Goal: Task Accomplishment & Management: Complete application form

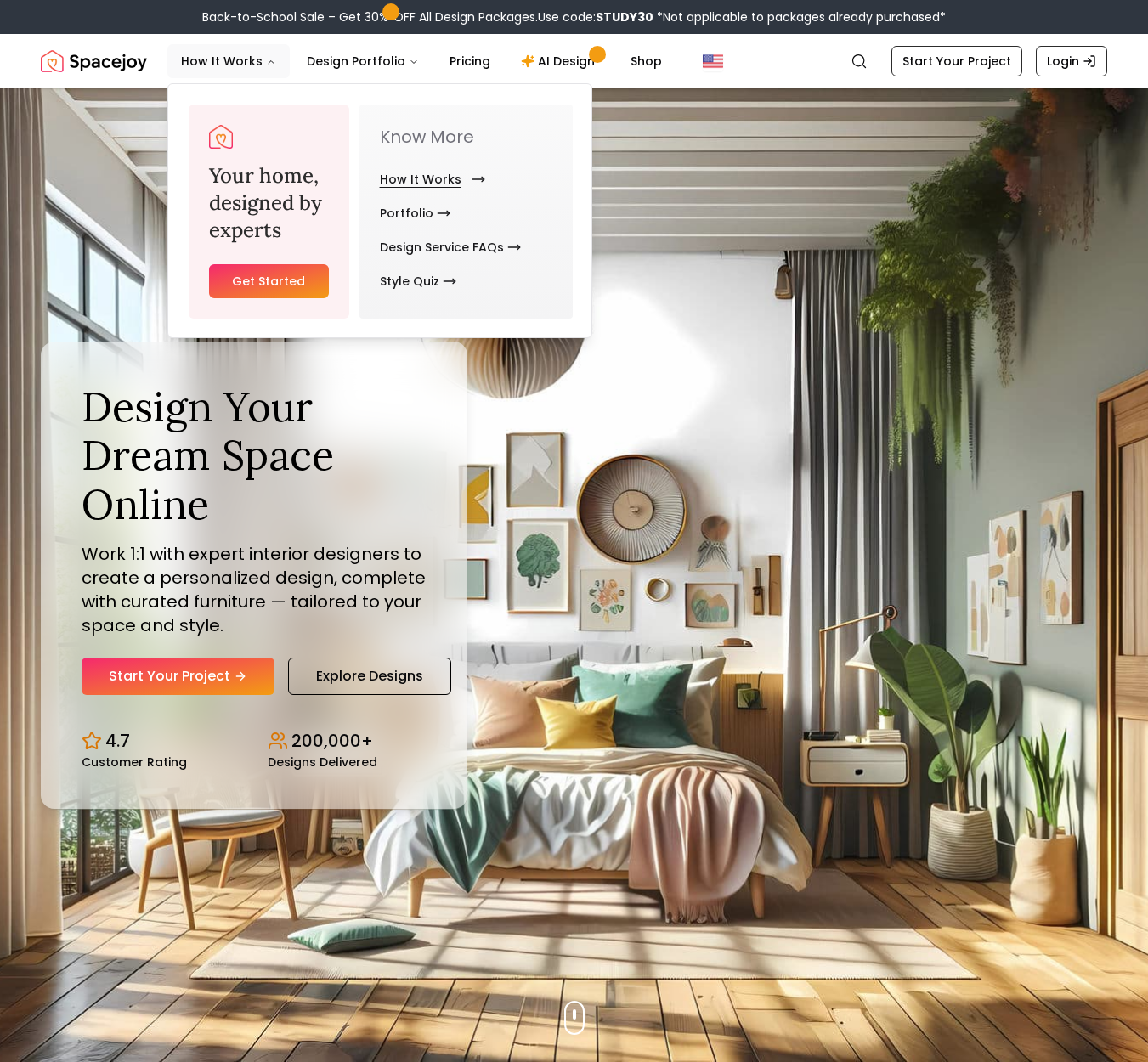
click at [406, 183] on link "How It Works" at bounding box center [429, 178] width 98 height 34
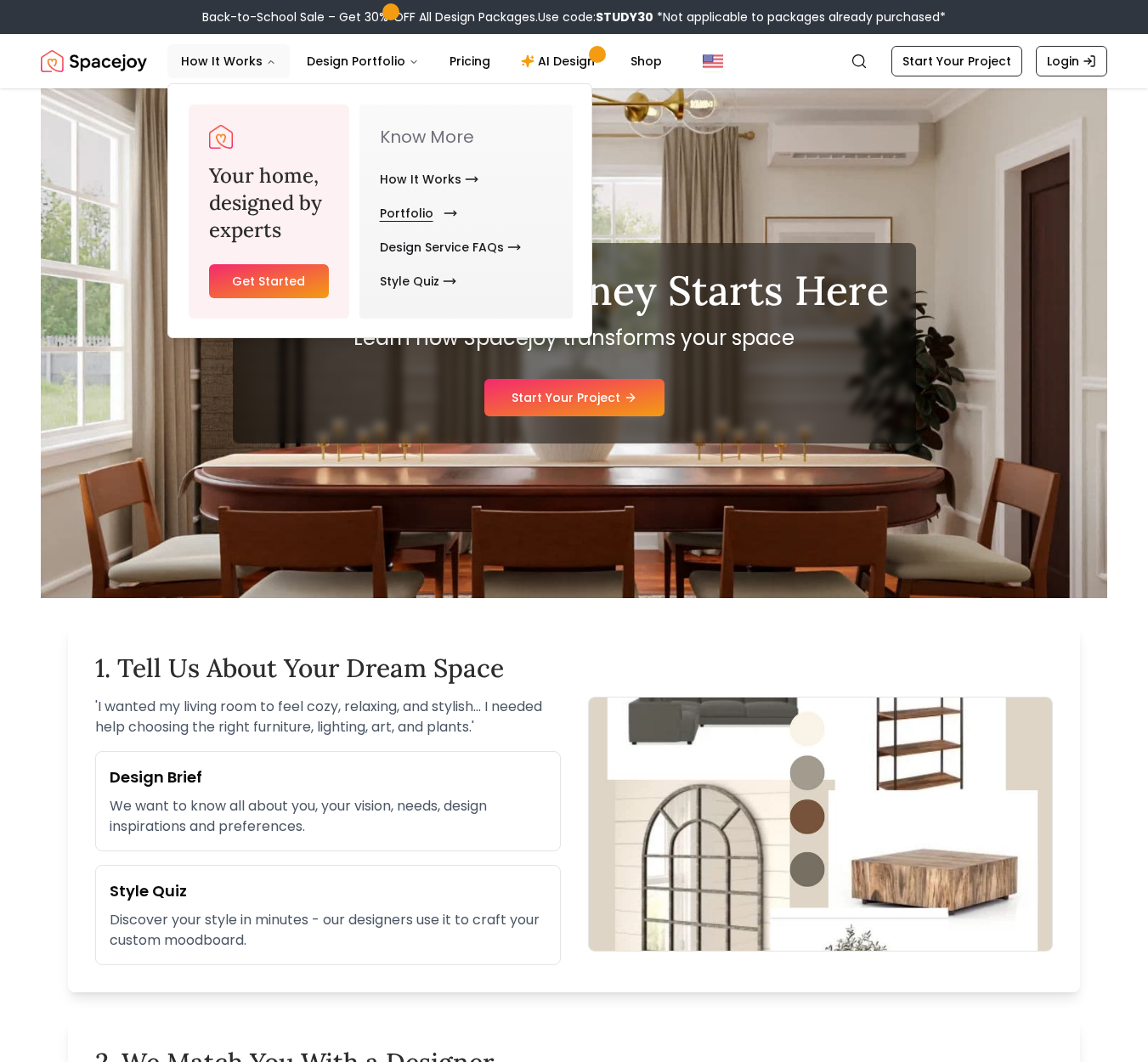
click at [413, 212] on link "Portfolio" at bounding box center [414, 213] width 70 height 34
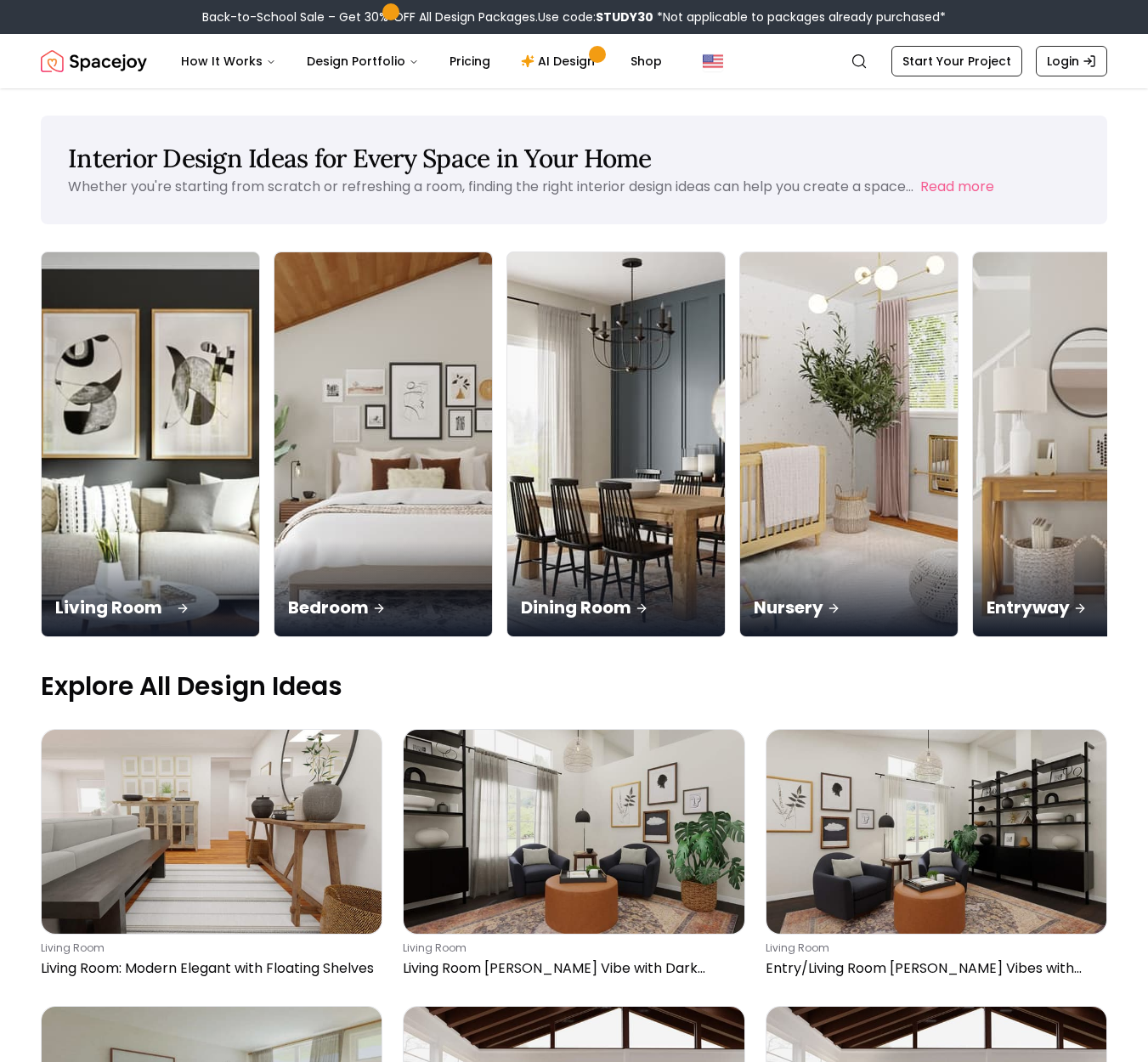
click at [144, 402] on img at bounding box center [150, 444] width 228 height 404
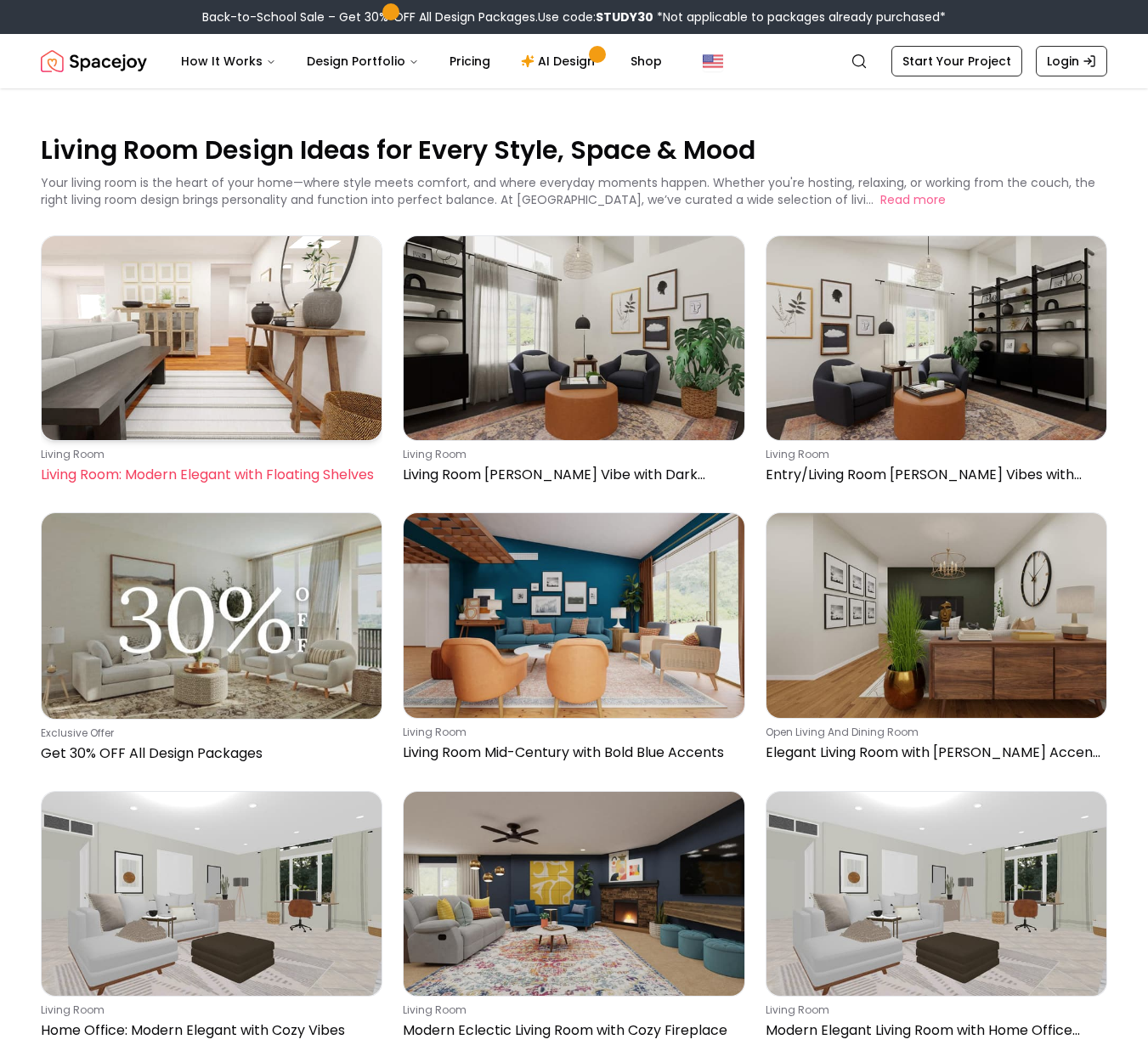
click at [302, 404] on img at bounding box center [211, 338] width 340 height 204
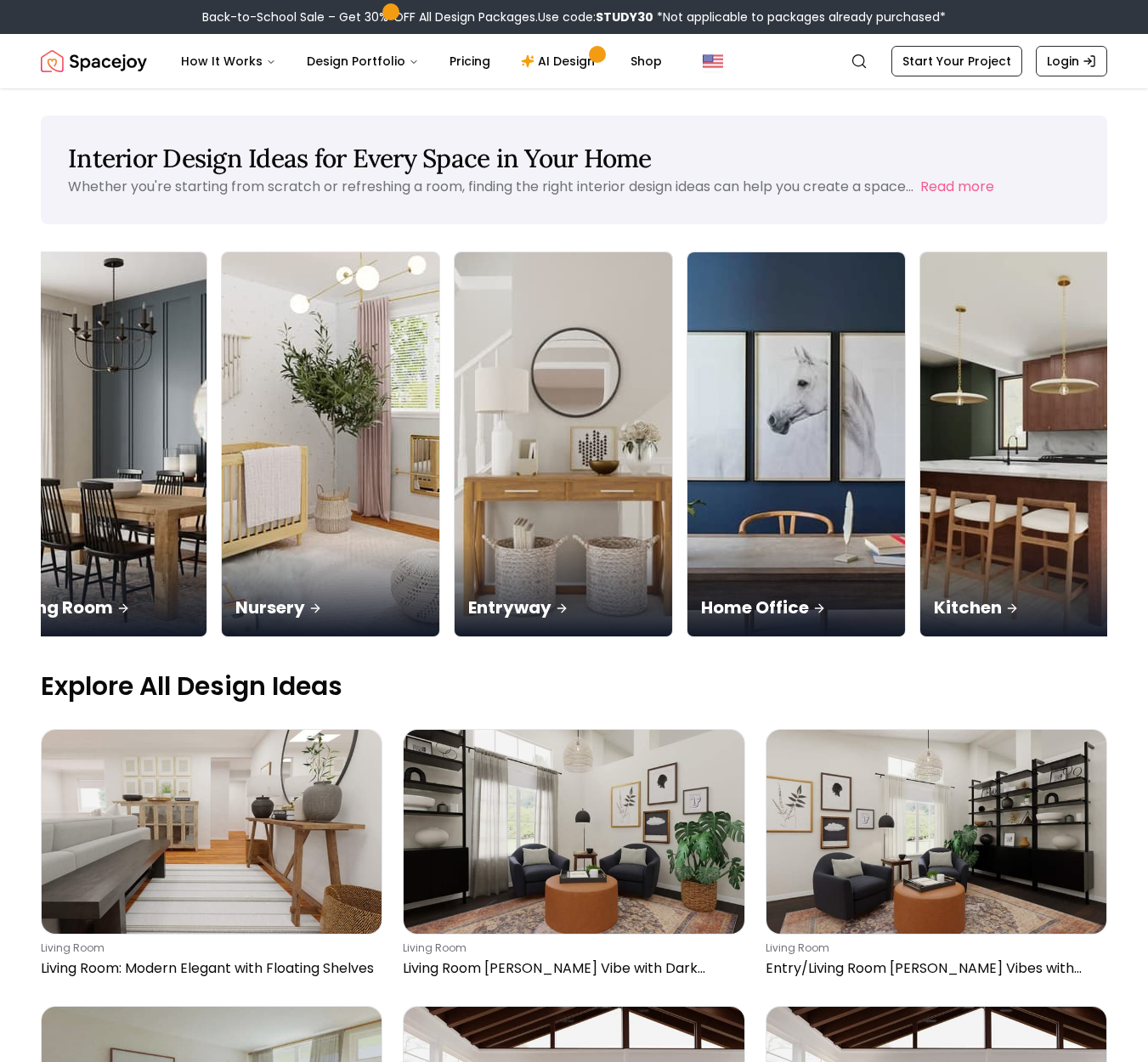
scroll to position [0, 518]
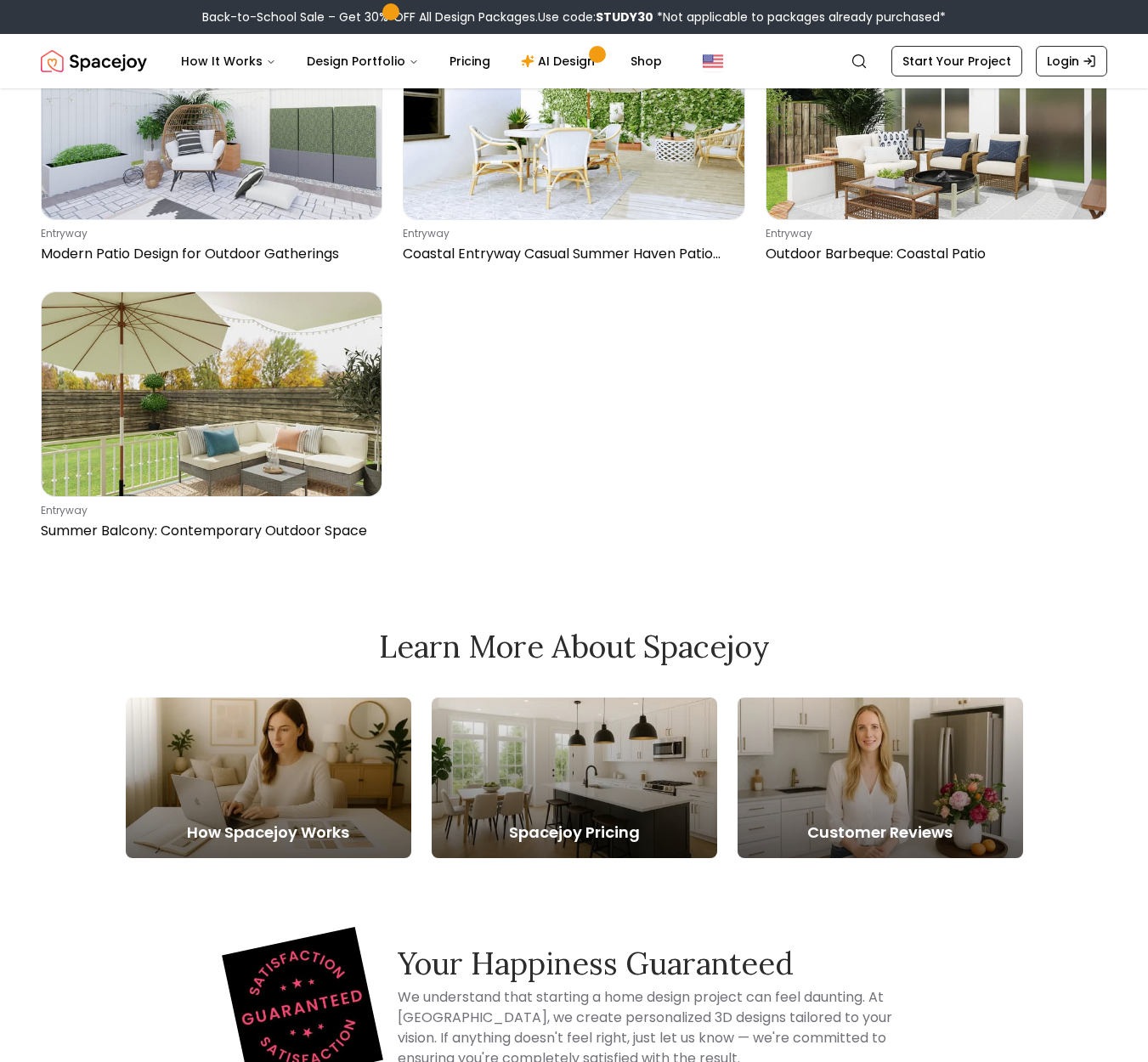
scroll to position [2164, 0]
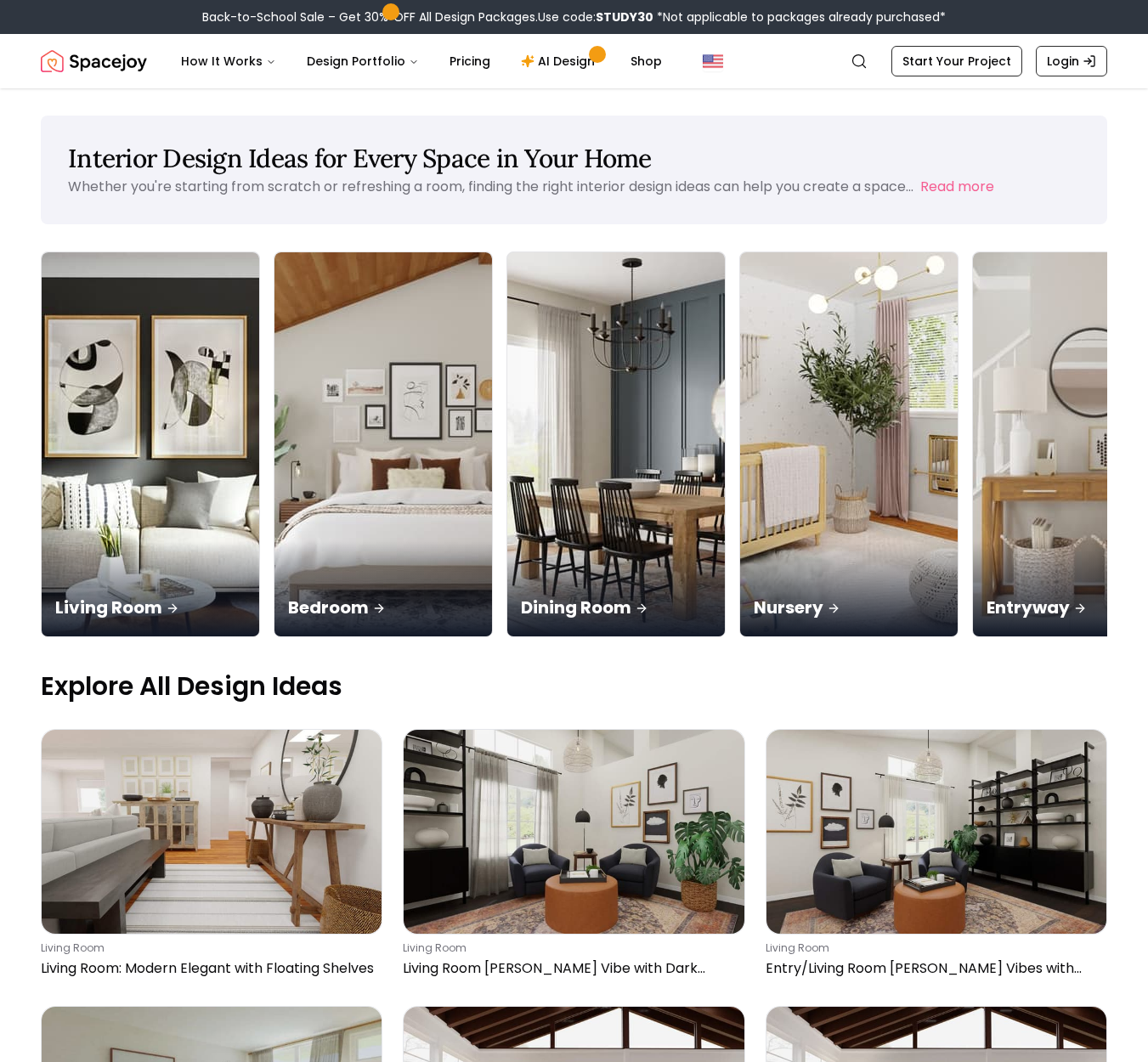
click at [549, 71] on link "AI Design" at bounding box center [560, 61] width 106 height 34
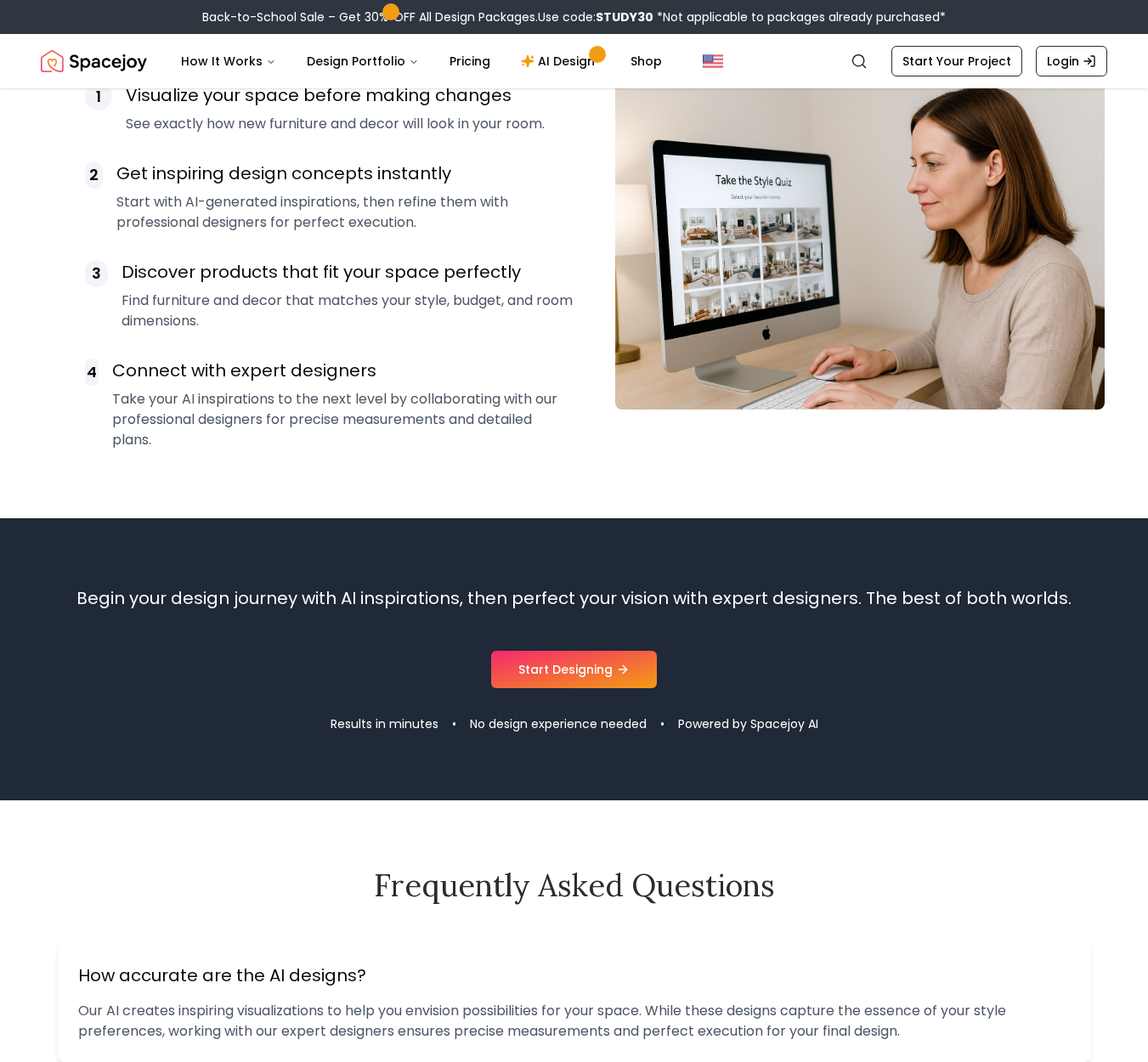
scroll to position [1305, 0]
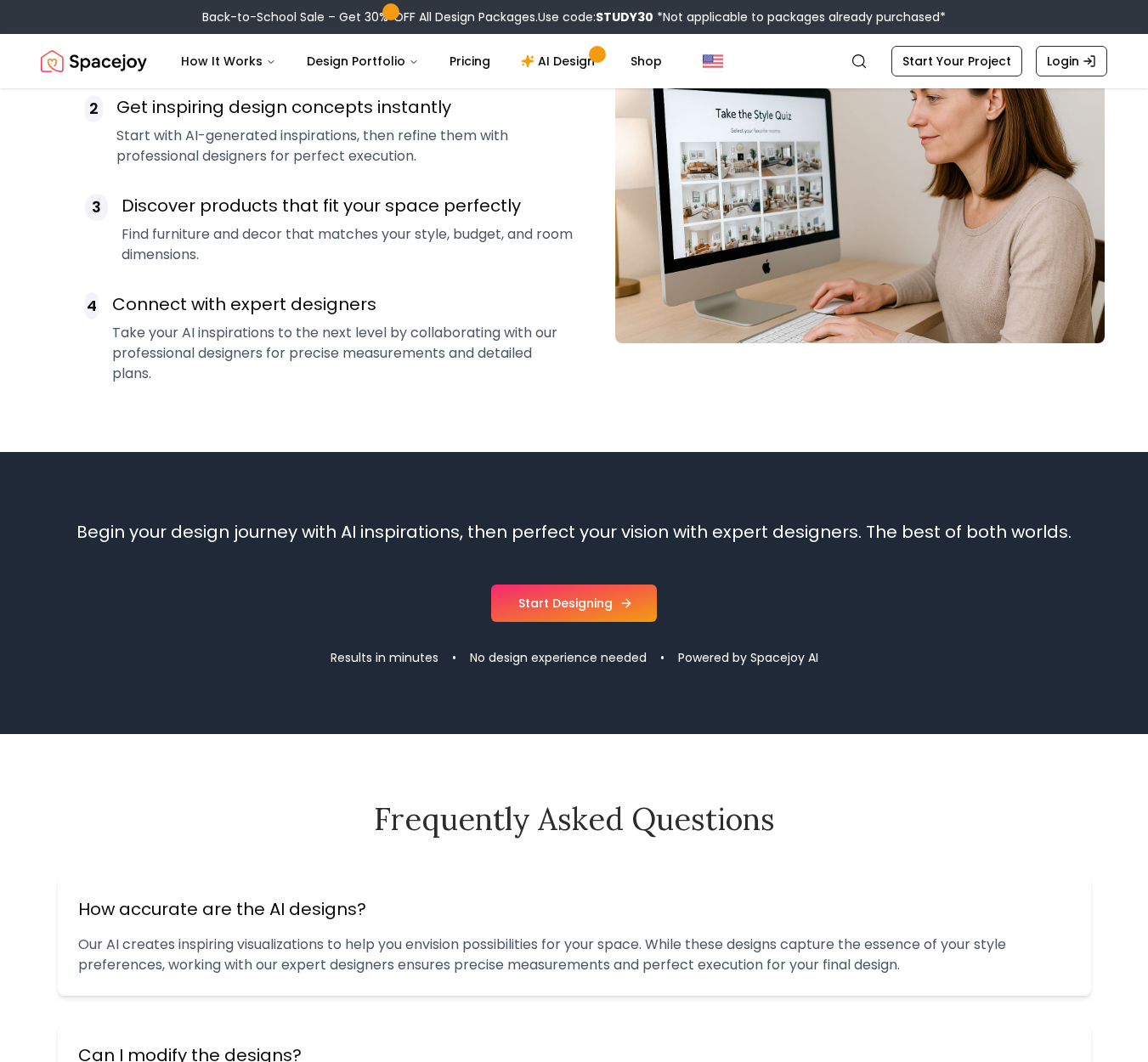
click at [587, 614] on link "Start Designing" at bounding box center [574, 603] width 166 height 38
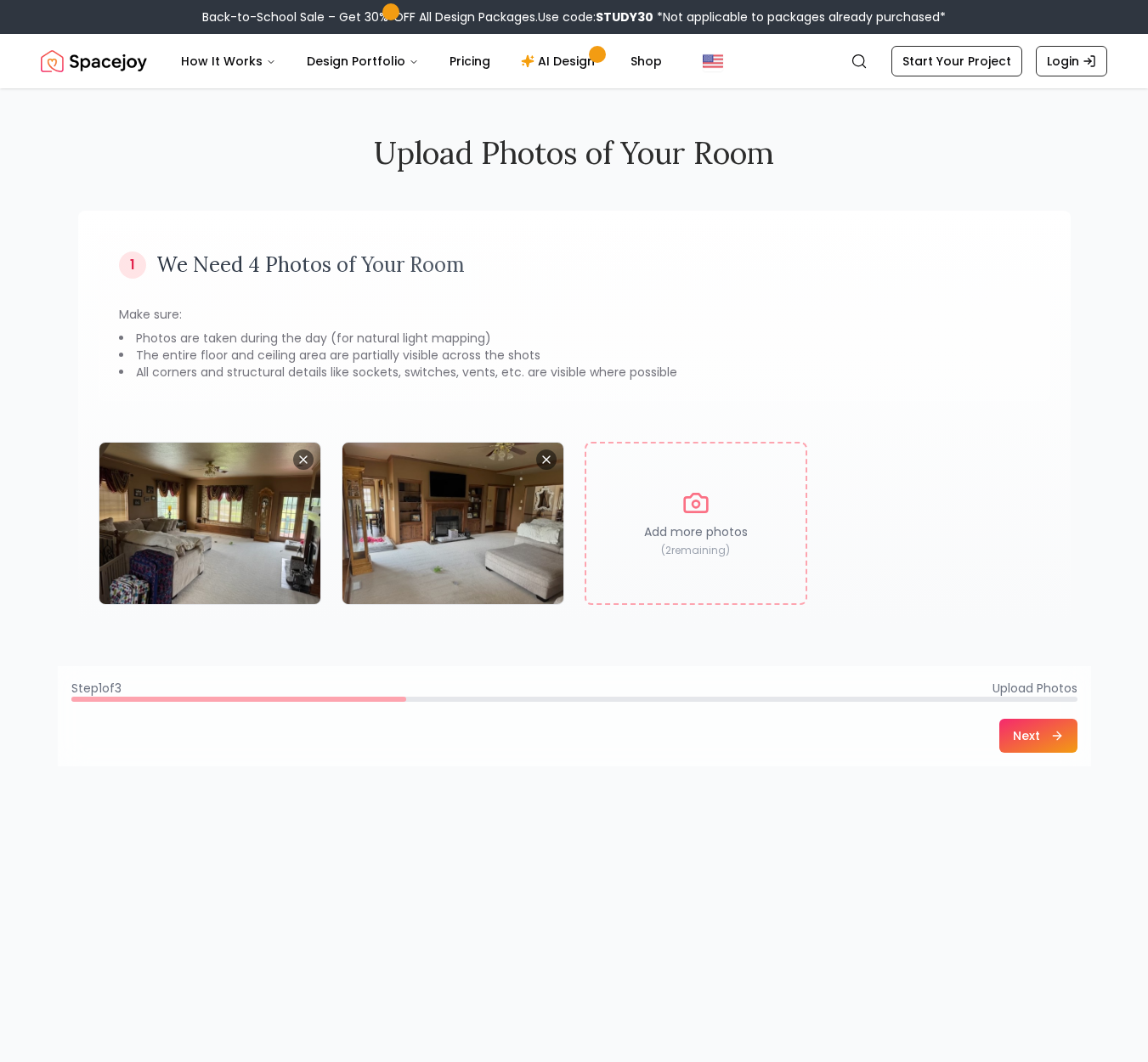
click at [1028, 742] on button "Next" at bounding box center [1038, 735] width 78 height 34
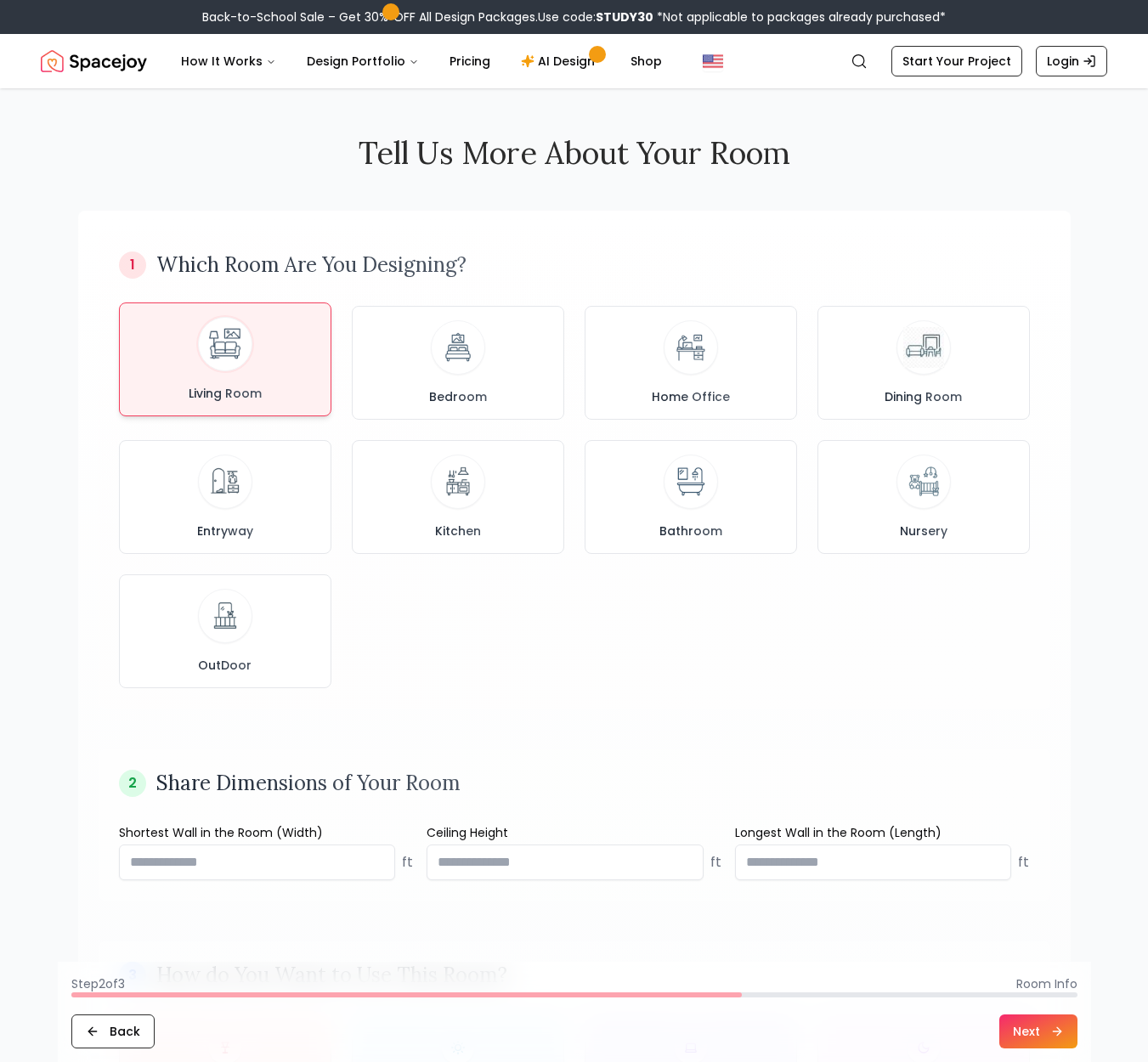
click at [194, 356] on div "Living Room" at bounding box center [225, 359] width 183 height 85
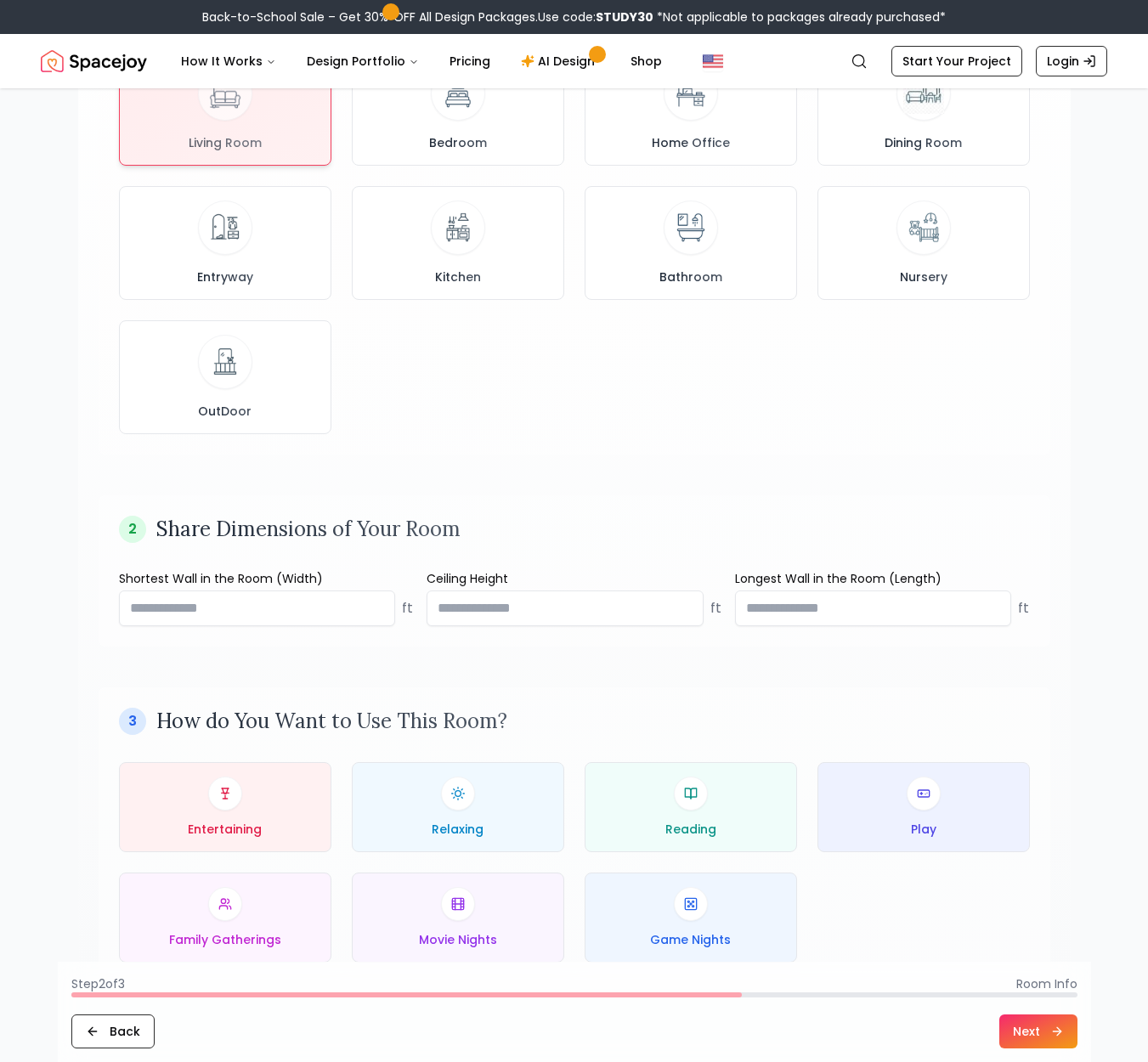
scroll to position [254, 0]
click at [369, 611] on input "number" at bounding box center [256, 607] width 277 height 36
click at [378, 610] on input "*****" at bounding box center [256, 607] width 277 height 36
drag, startPoint x: 234, startPoint y: 605, endPoint x: 117, endPoint y: 603, distance: 117.0
click at [117, 603] on div "2 Share Dimensions of Your Room Shortest Wall in the Room (Width) ***** ft Ceil…" at bounding box center [574, 570] width 951 height 151
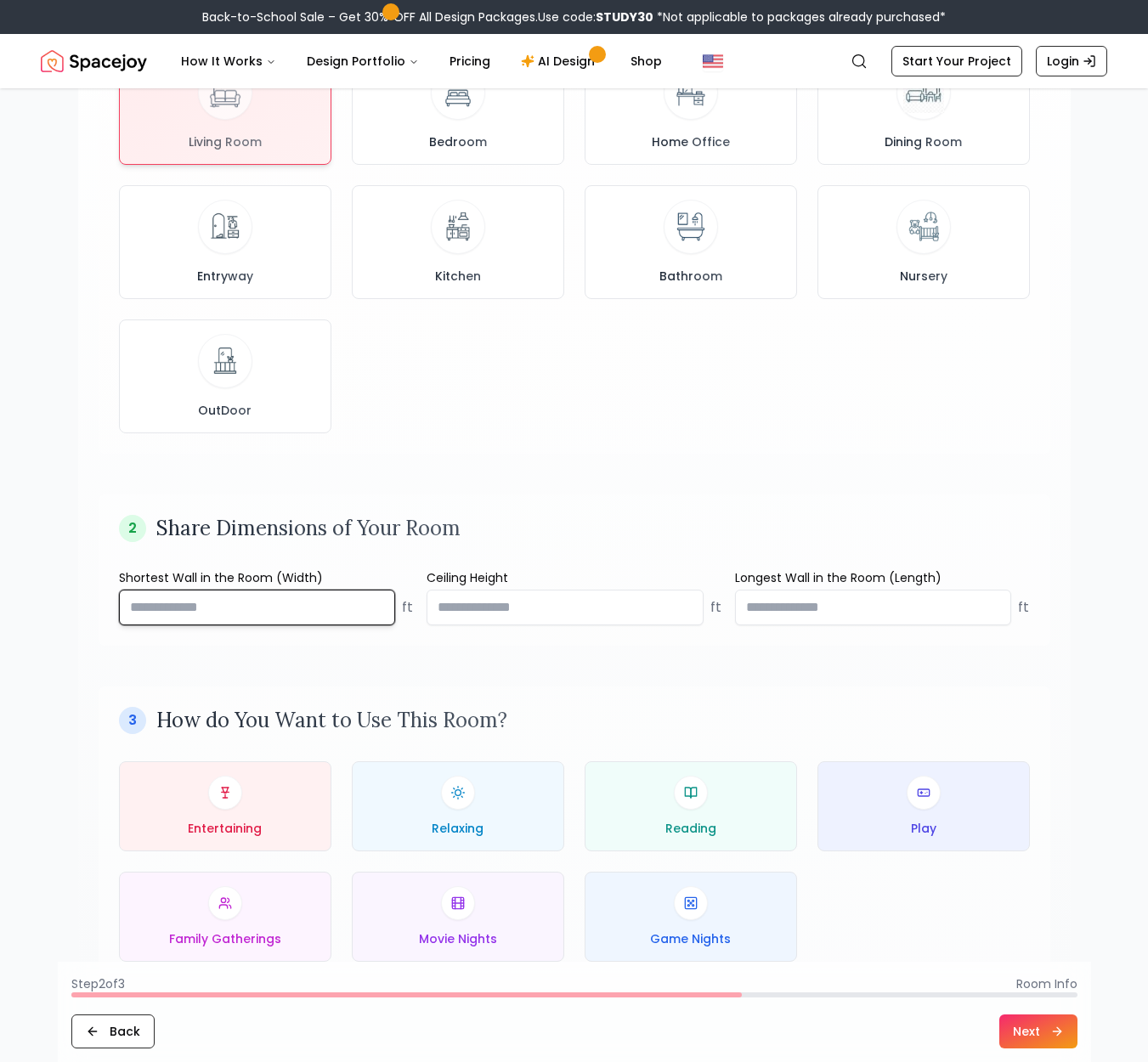
scroll to position [257, 0]
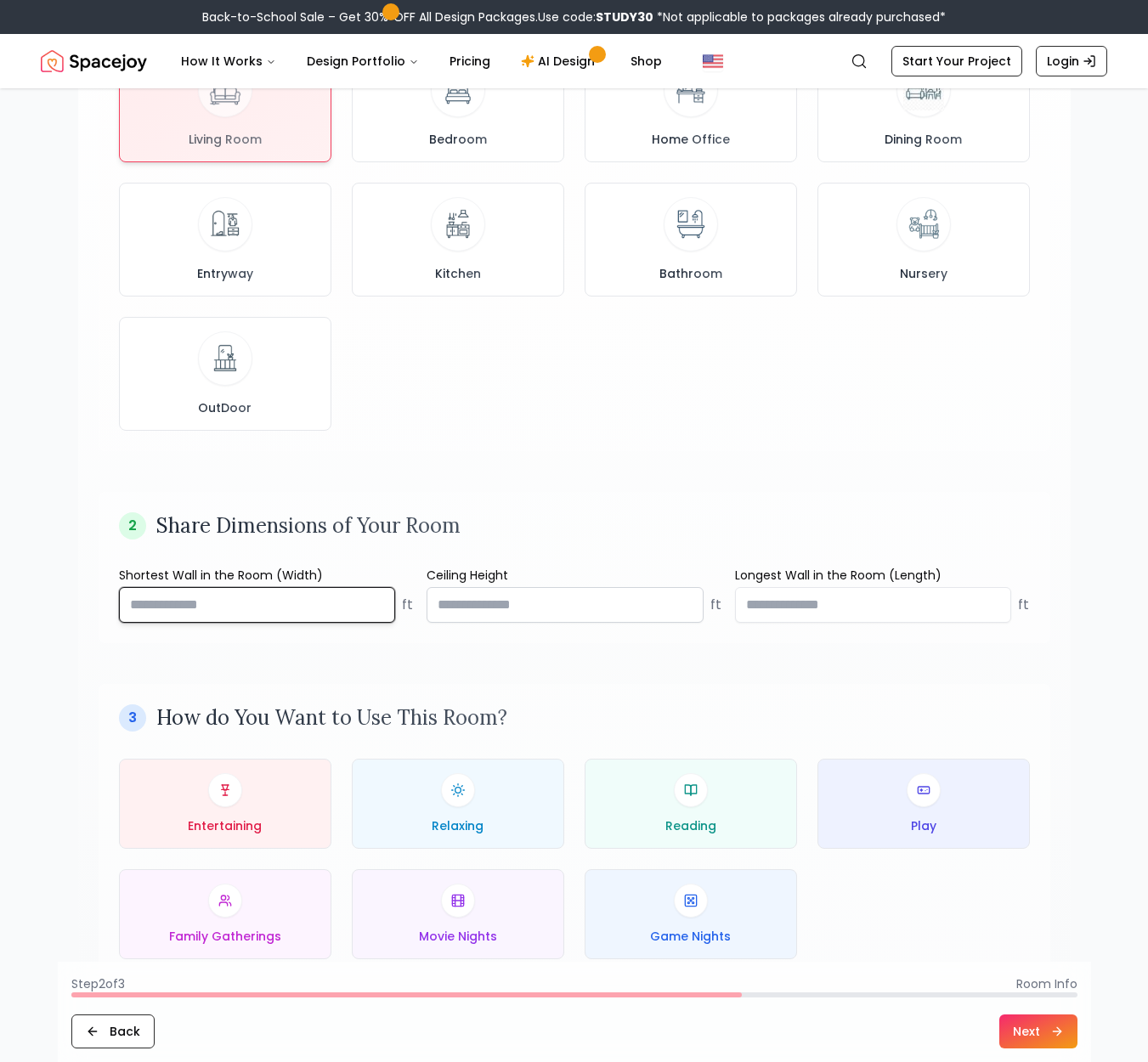
type input "**"
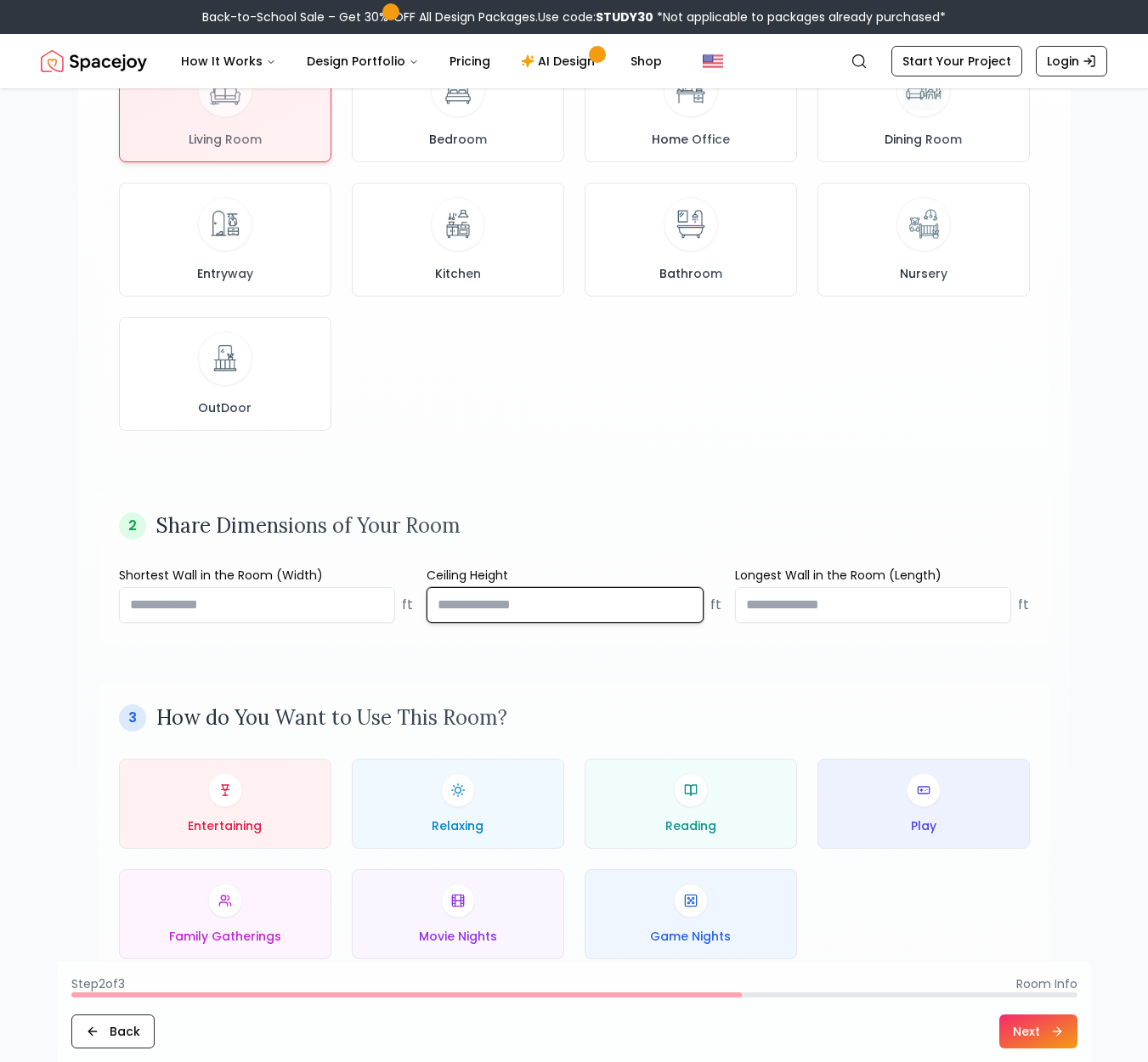
click at [486, 602] on input "number" at bounding box center [565, 604] width 277 height 36
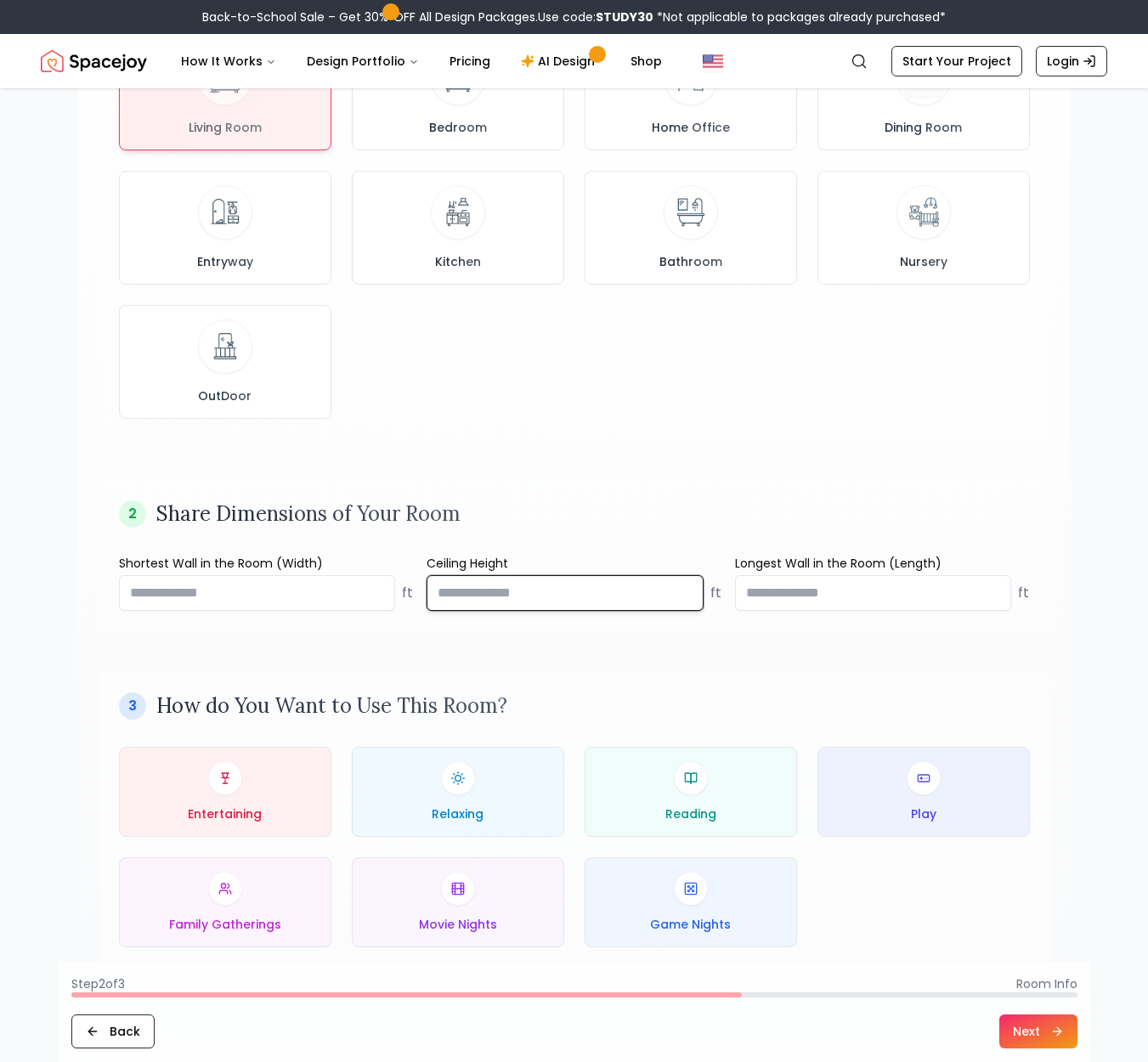
scroll to position [268, 0]
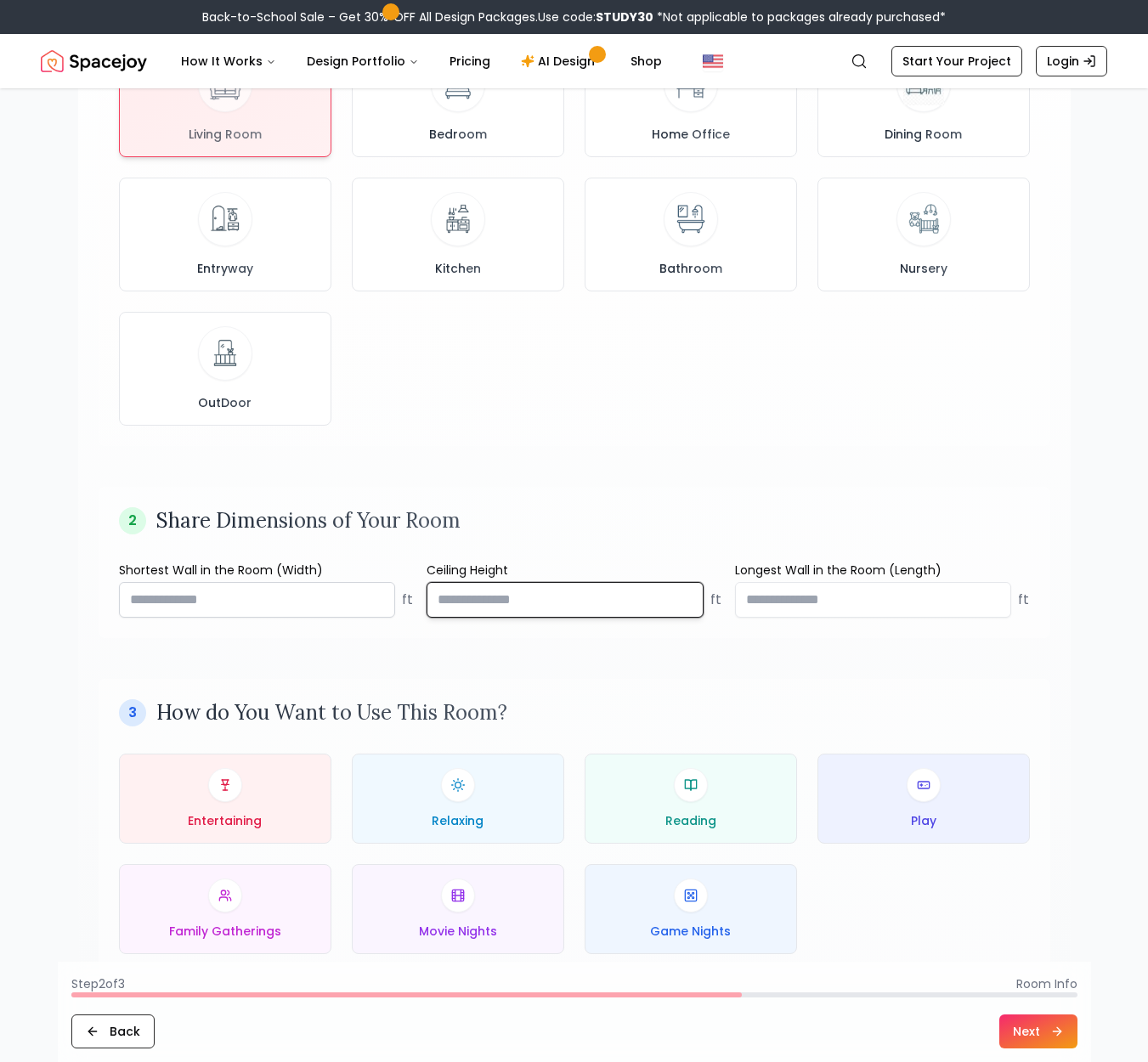
drag, startPoint x: 484, startPoint y: 597, endPoint x: 387, endPoint y: 591, distance: 97.2
click at [387, 591] on div "Shortest Wall in the Room (Width) ** ft Ceiling Height ***** ft Longest Wall in…" at bounding box center [574, 590] width 911 height 56
type input "**"
type input "*"
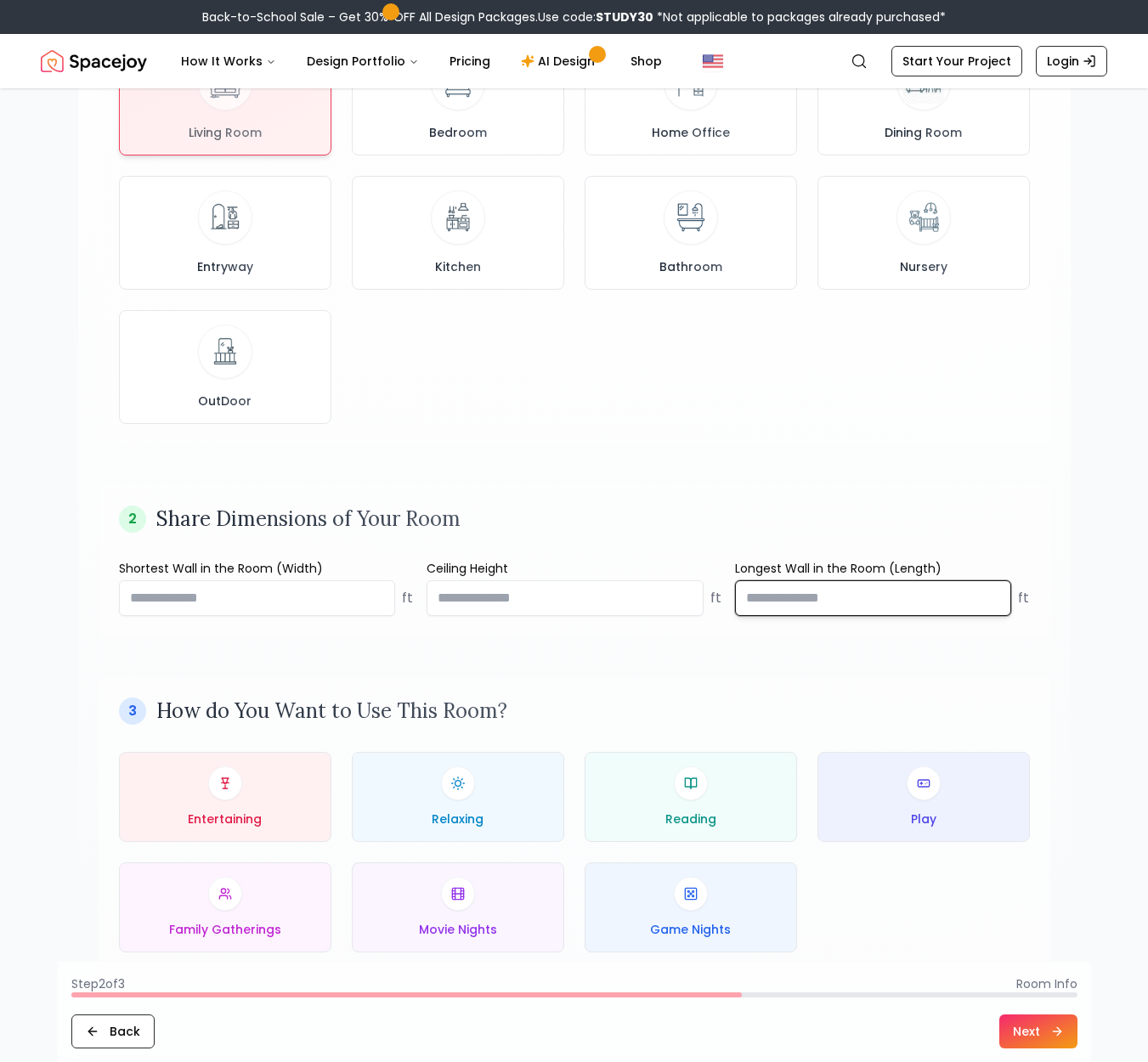
click at [790, 596] on input "number" at bounding box center [873, 597] width 277 height 36
type input "**"
click at [827, 685] on div "3 How do You Want to Use This Room? Entertaining Relaxing Reading Play Family G…" at bounding box center [574, 825] width 951 height 296
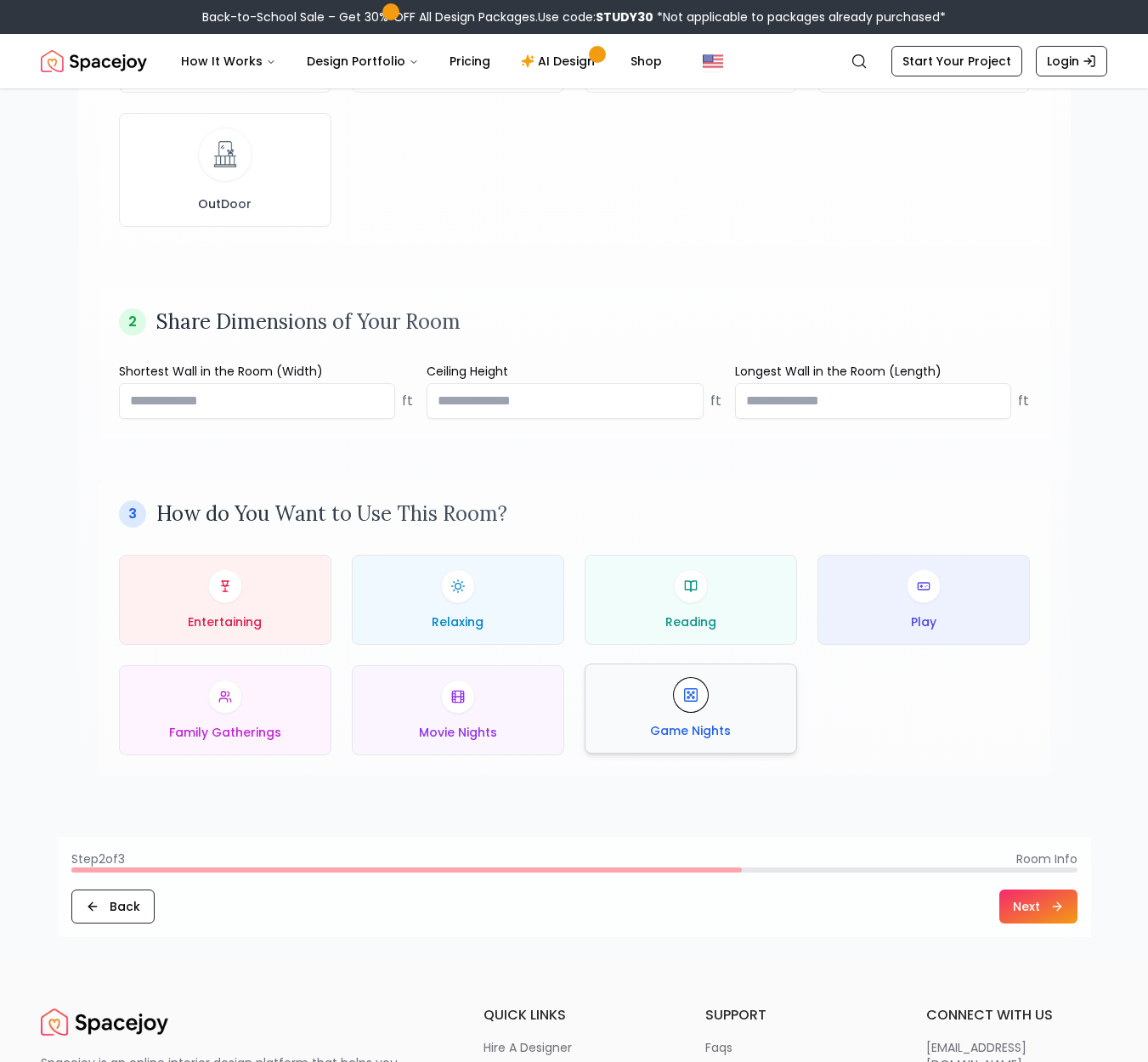
scroll to position [476, 0]
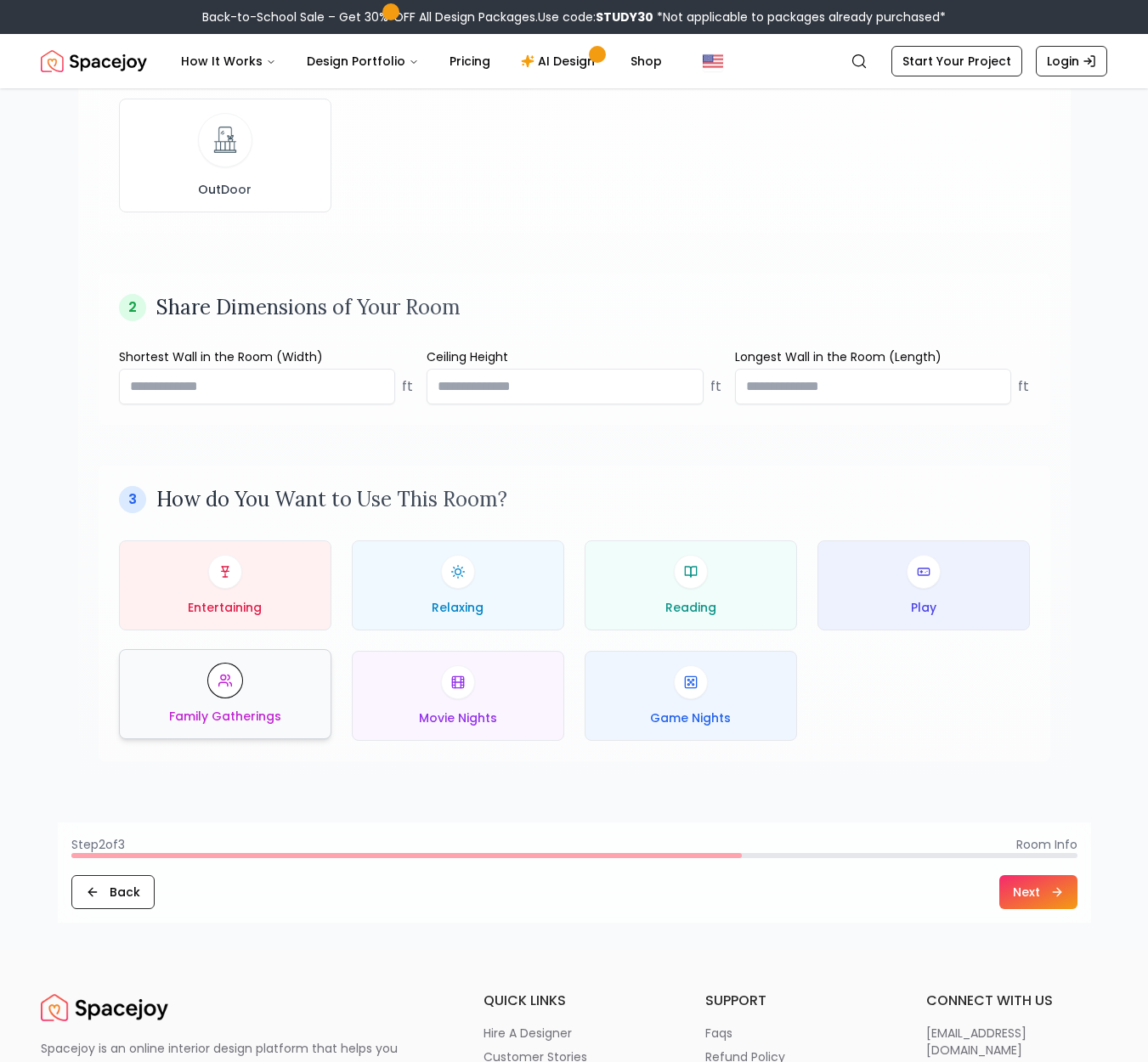
click at [231, 719] on span "Family Gatherings" at bounding box center [225, 716] width 112 height 17
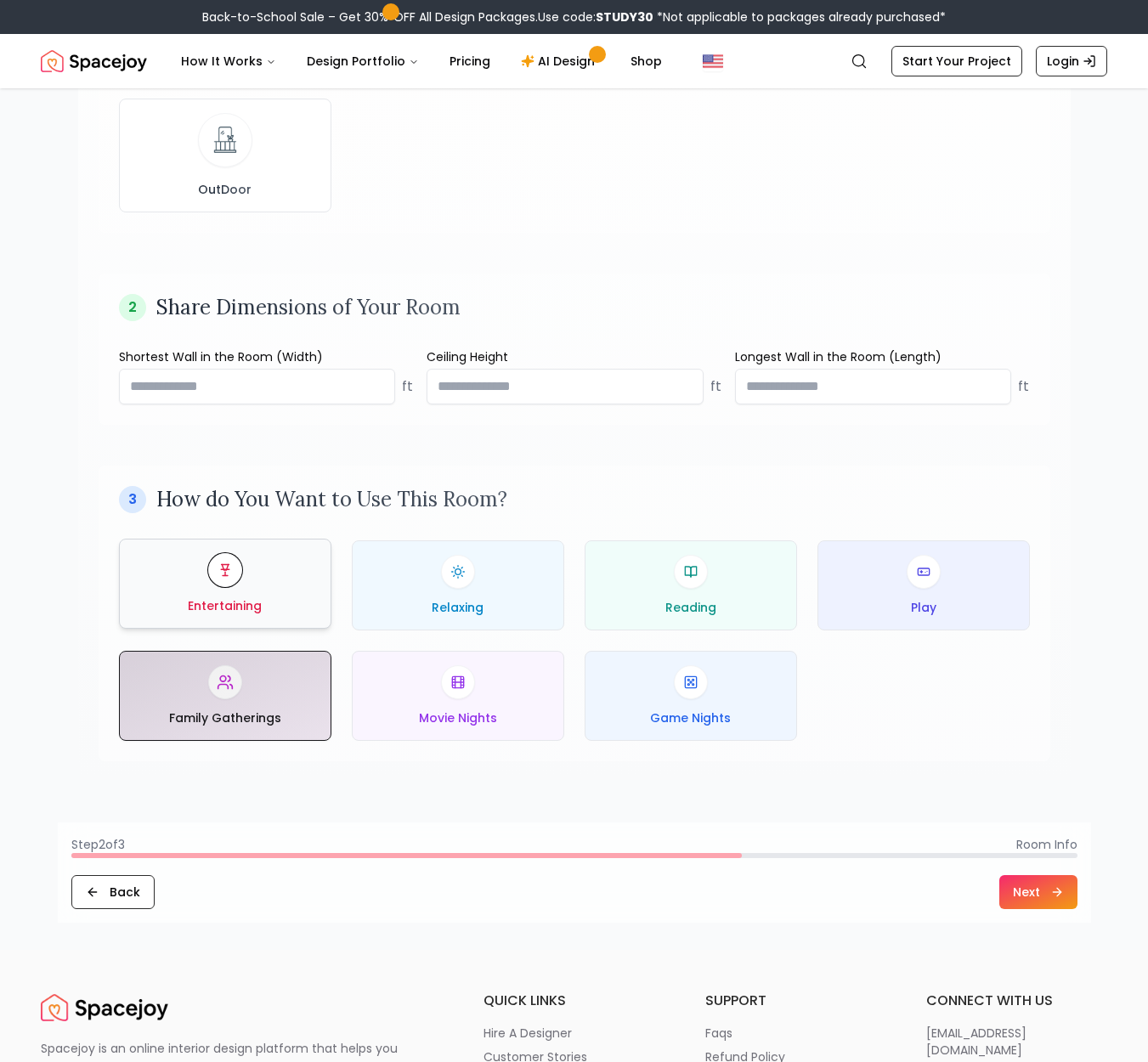
click at [249, 610] on span "Entertaining" at bounding box center [225, 606] width 74 height 17
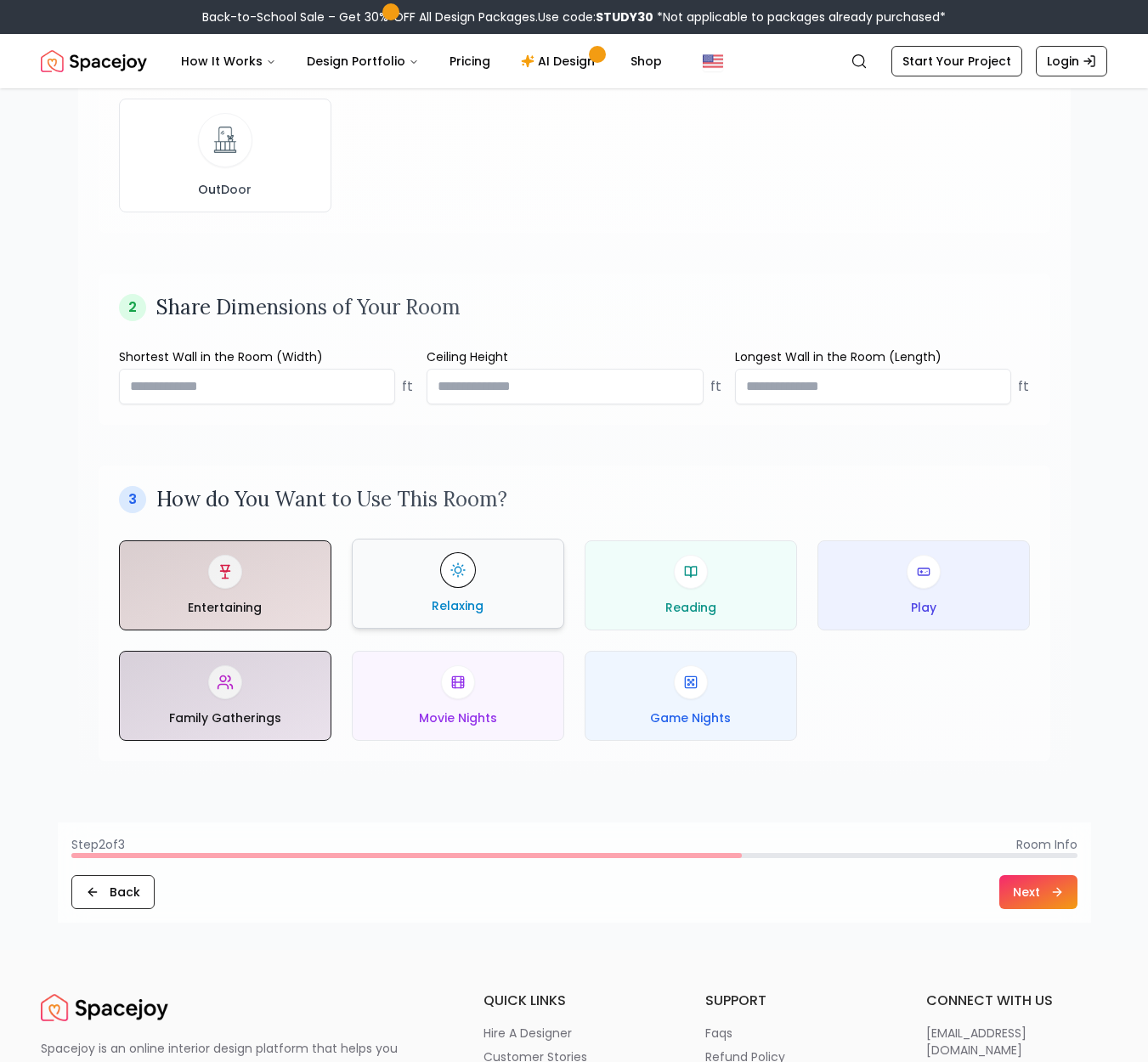
click at [396, 624] on button "Relaxing" at bounding box center [458, 583] width 212 height 90
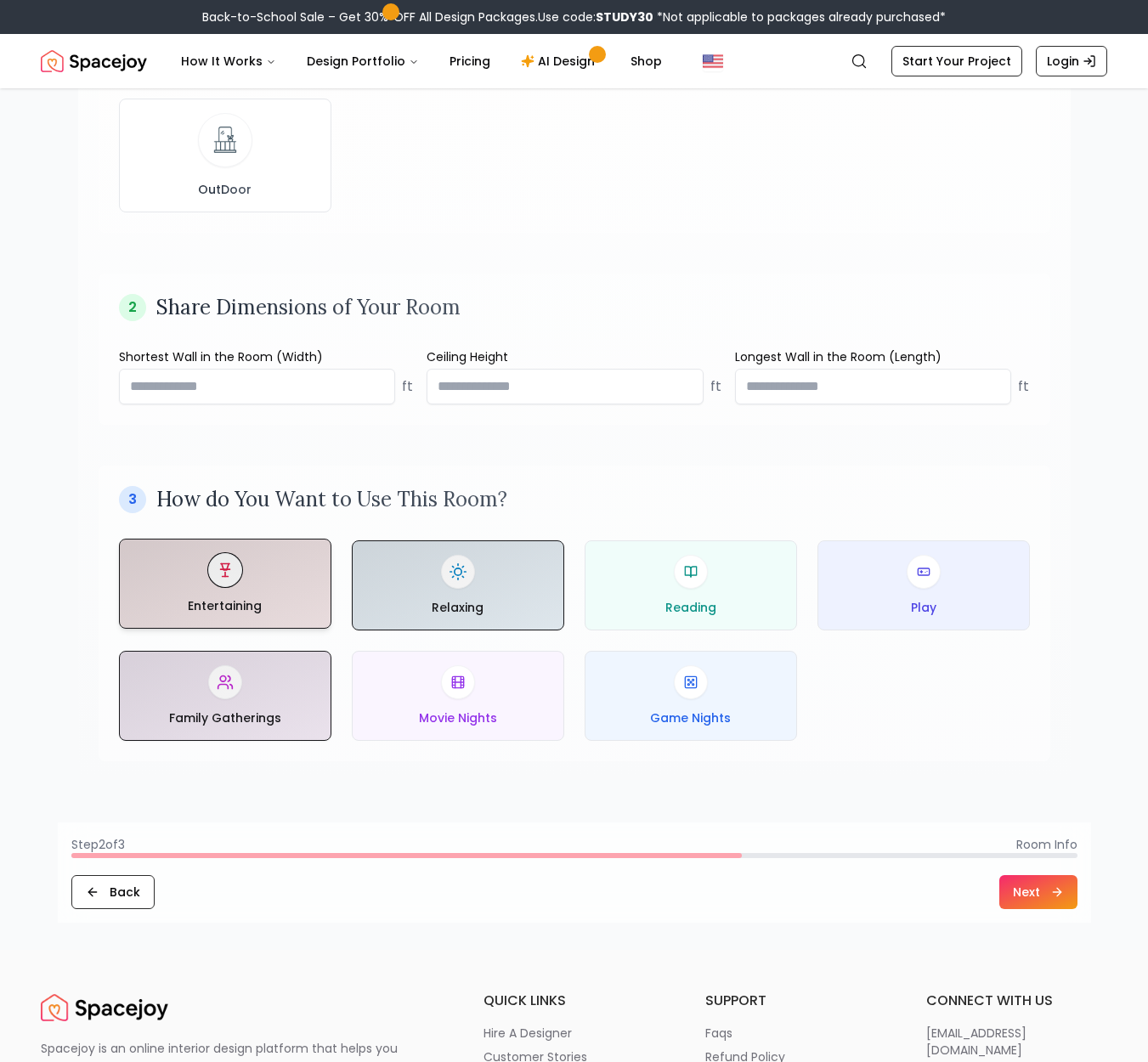
click at [296, 612] on div at bounding box center [225, 584] width 211 height 89
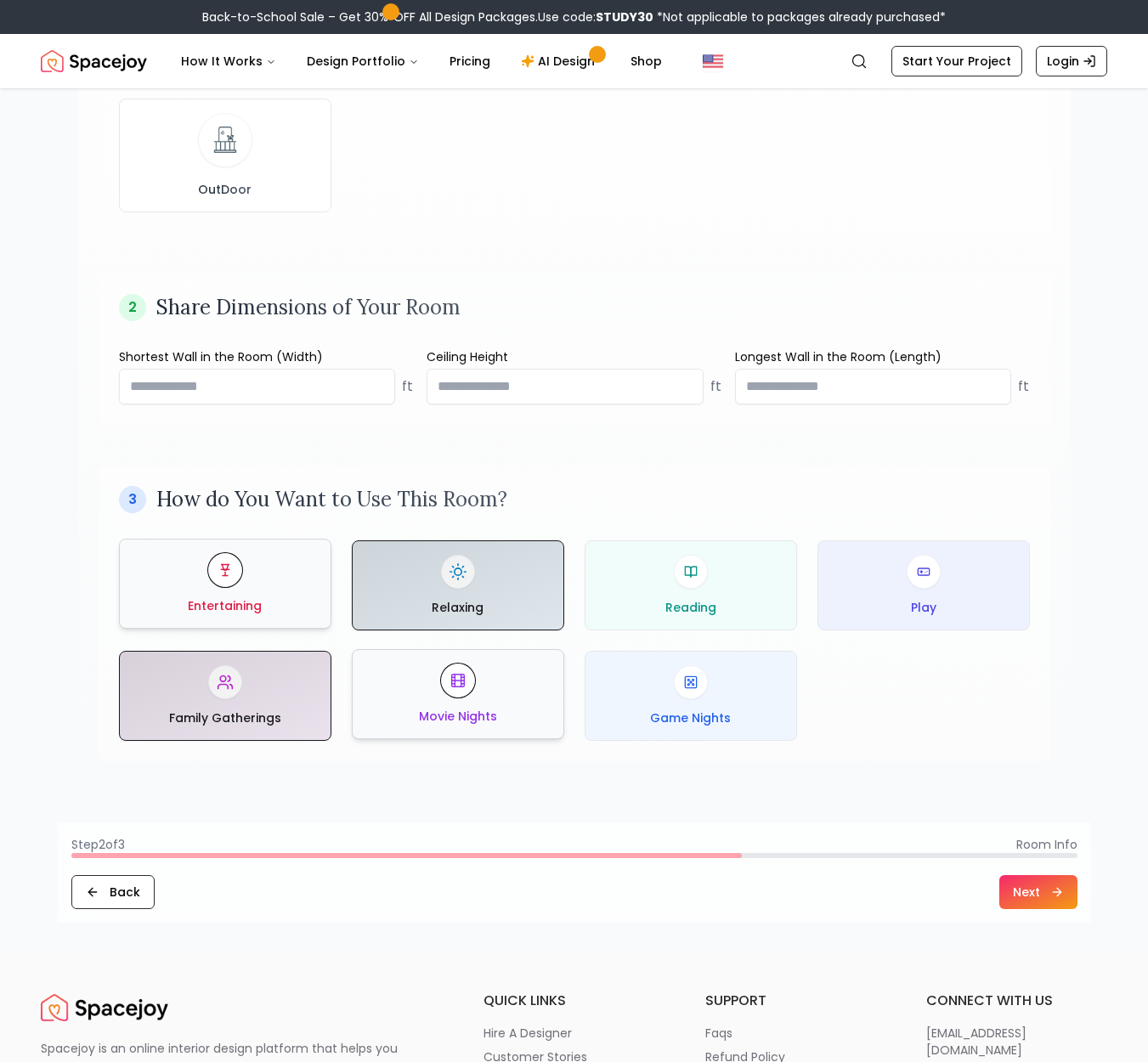
click at [522, 708] on div "Movie Nights" at bounding box center [458, 694] width 183 height 61
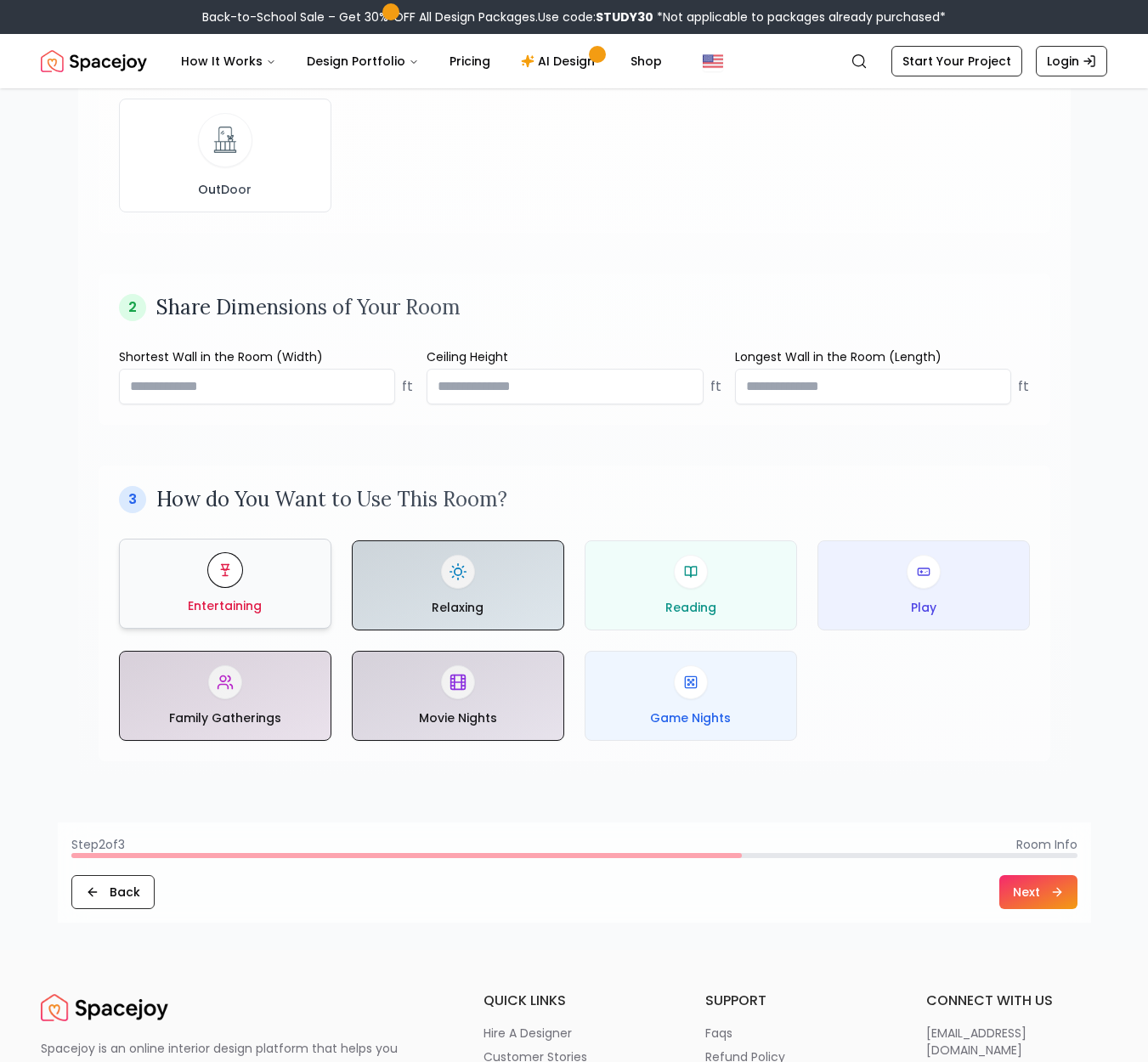
click at [1040, 901] on button "Next" at bounding box center [1038, 891] width 78 height 34
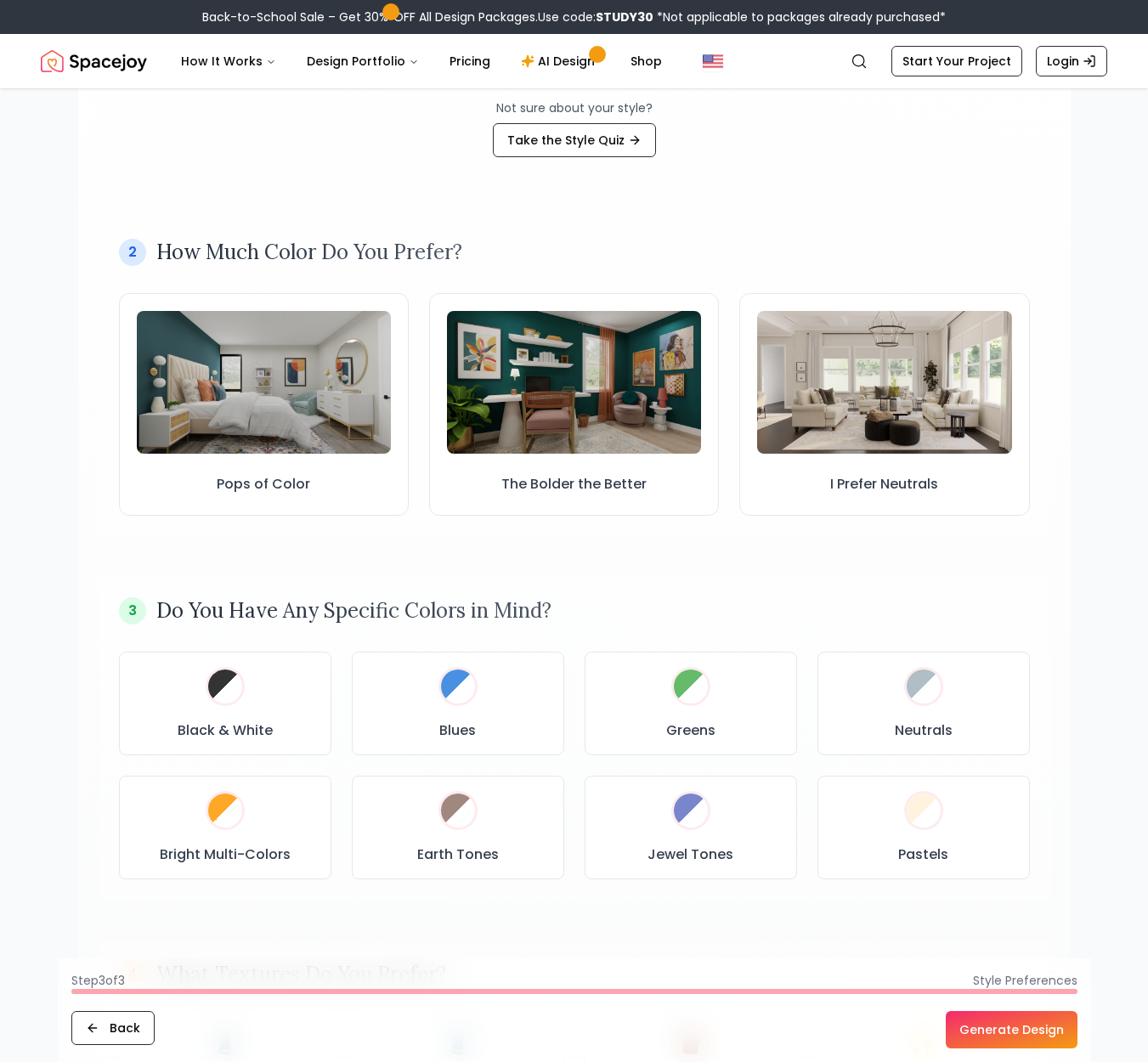
scroll to position [256, 0]
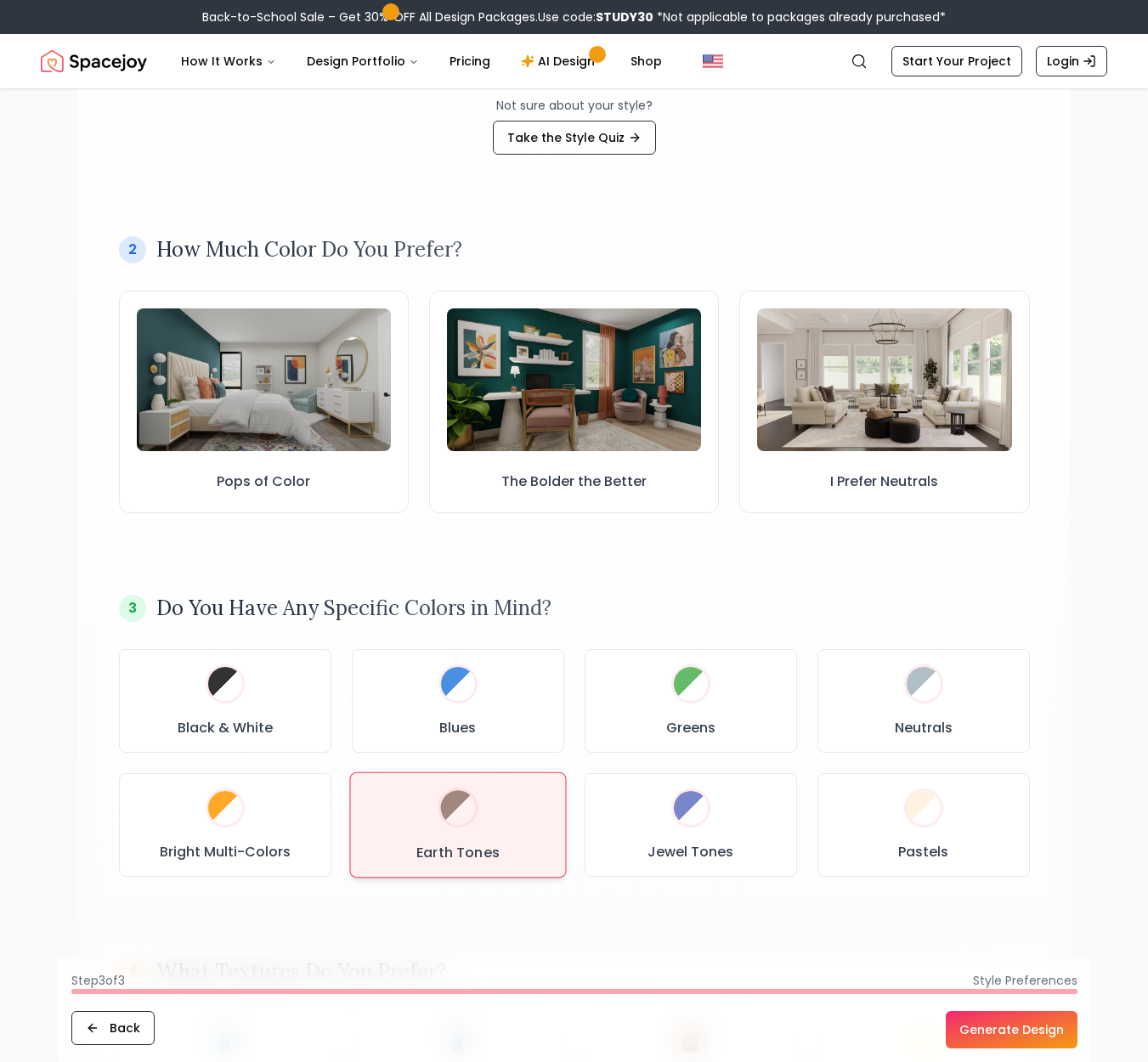
click at [501, 823] on div "Earth Tones" at bounding box center [457, 824] width 187 height 76
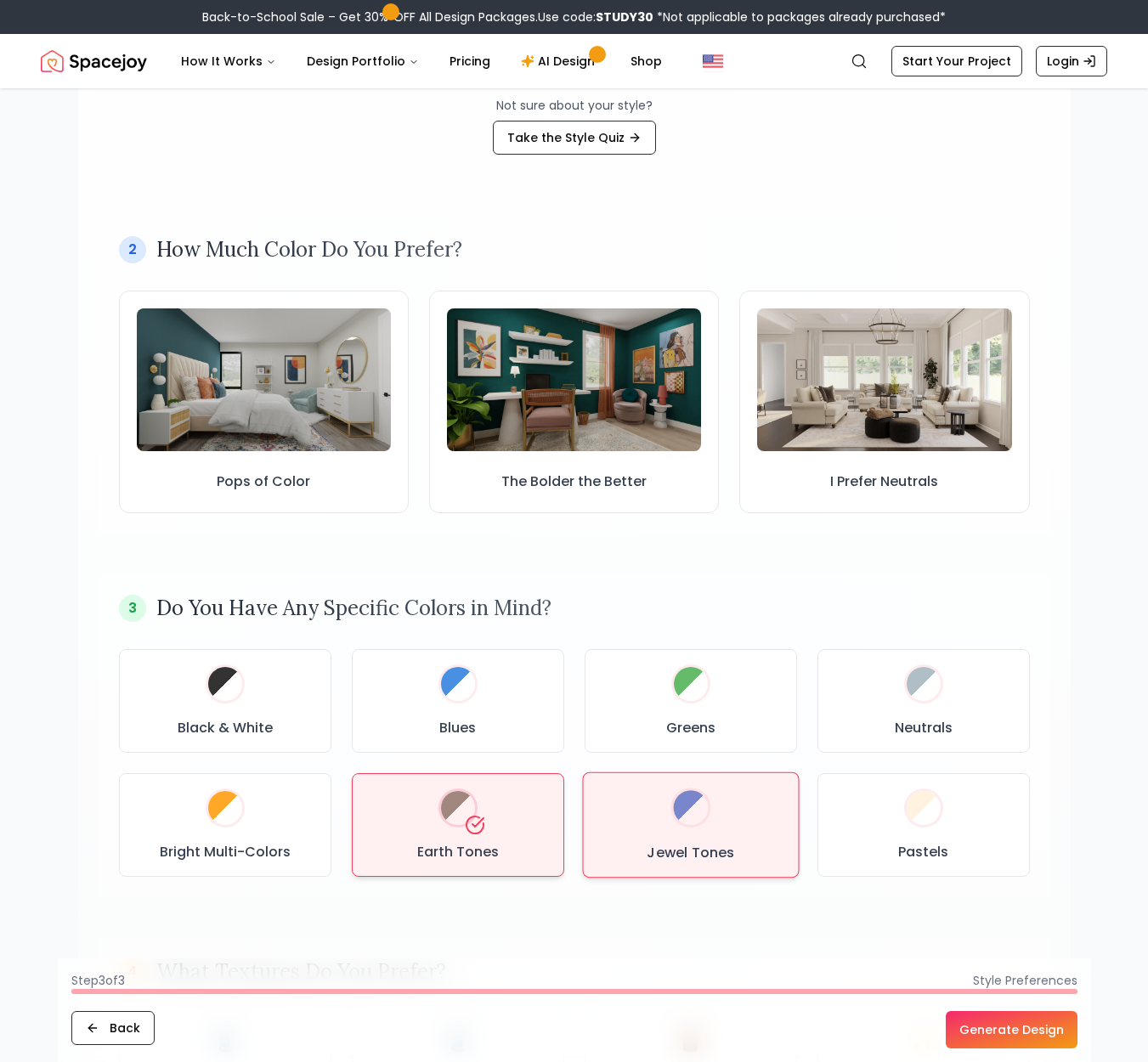
click at [713, 856] on h3 "Jewel Tones" at bounding box center [690, 853] width 88 height 20
click at [965, 491] on button "I Prefer Neutrals" at bounding box center [884, 402] width 296 height 227
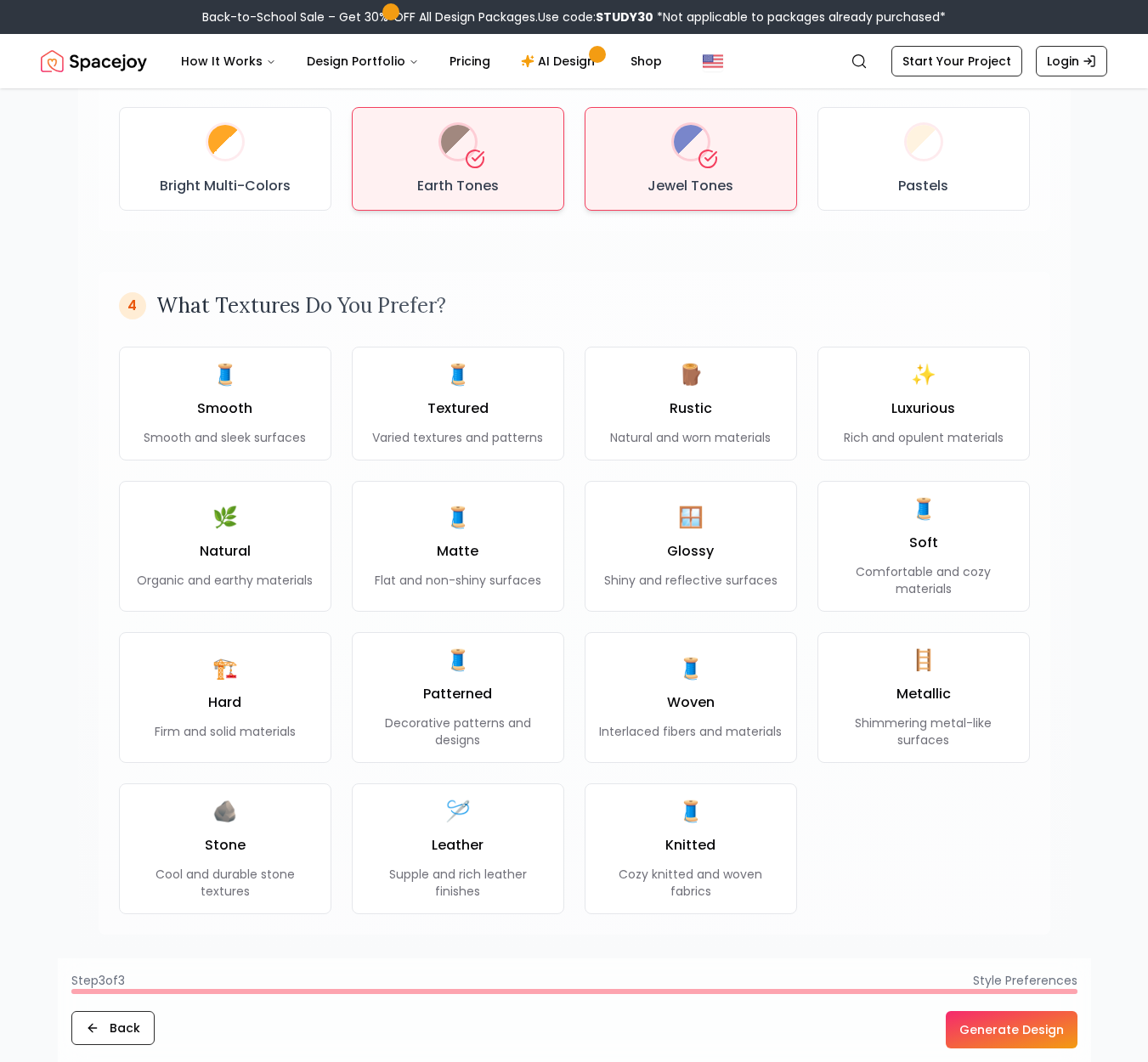
scroll to position [942, 1]
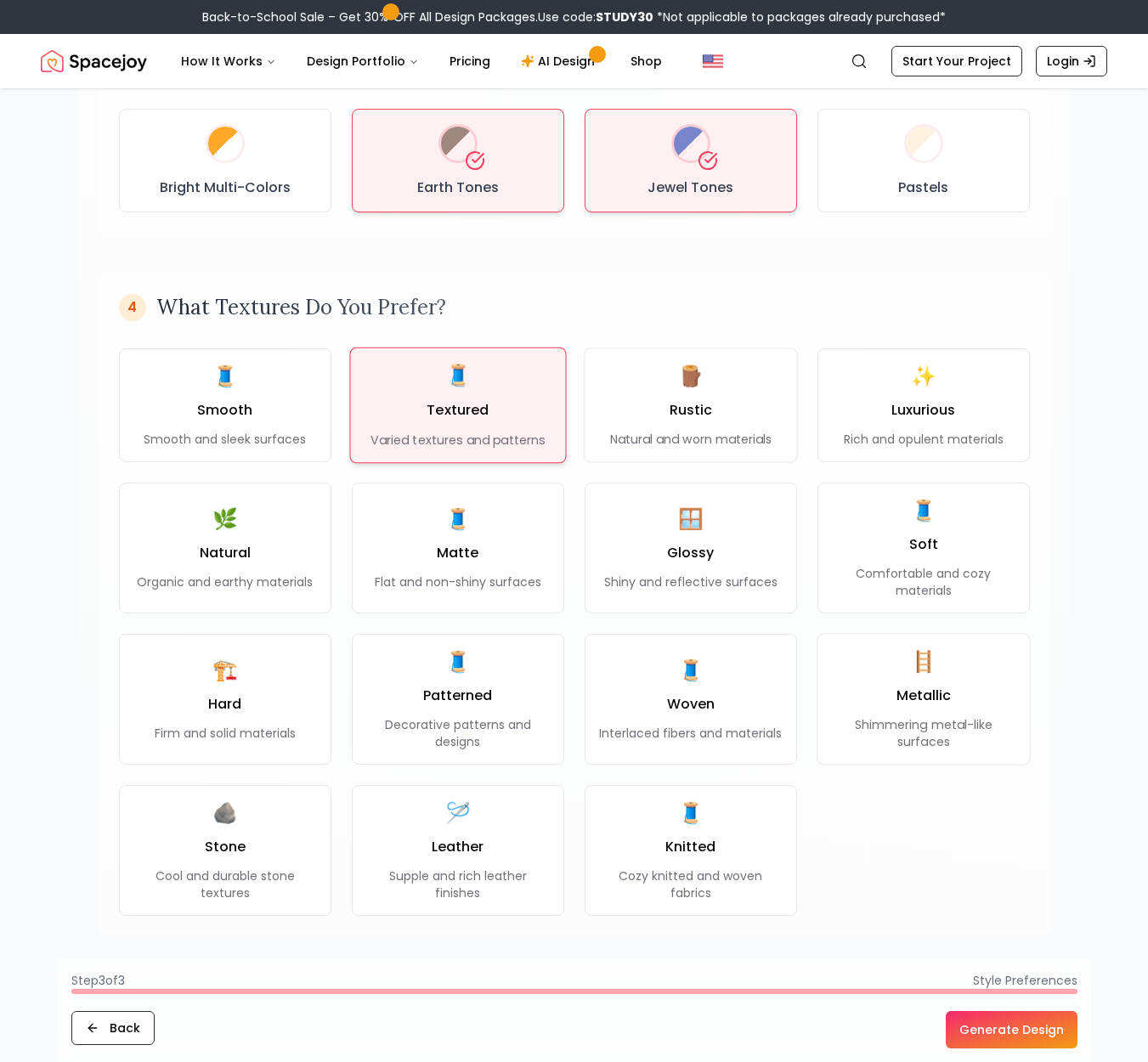
click at [491, 400] on div "🧵 Textured Varied textures and patterns" at bounding box center [457, 406] width 174 height 87
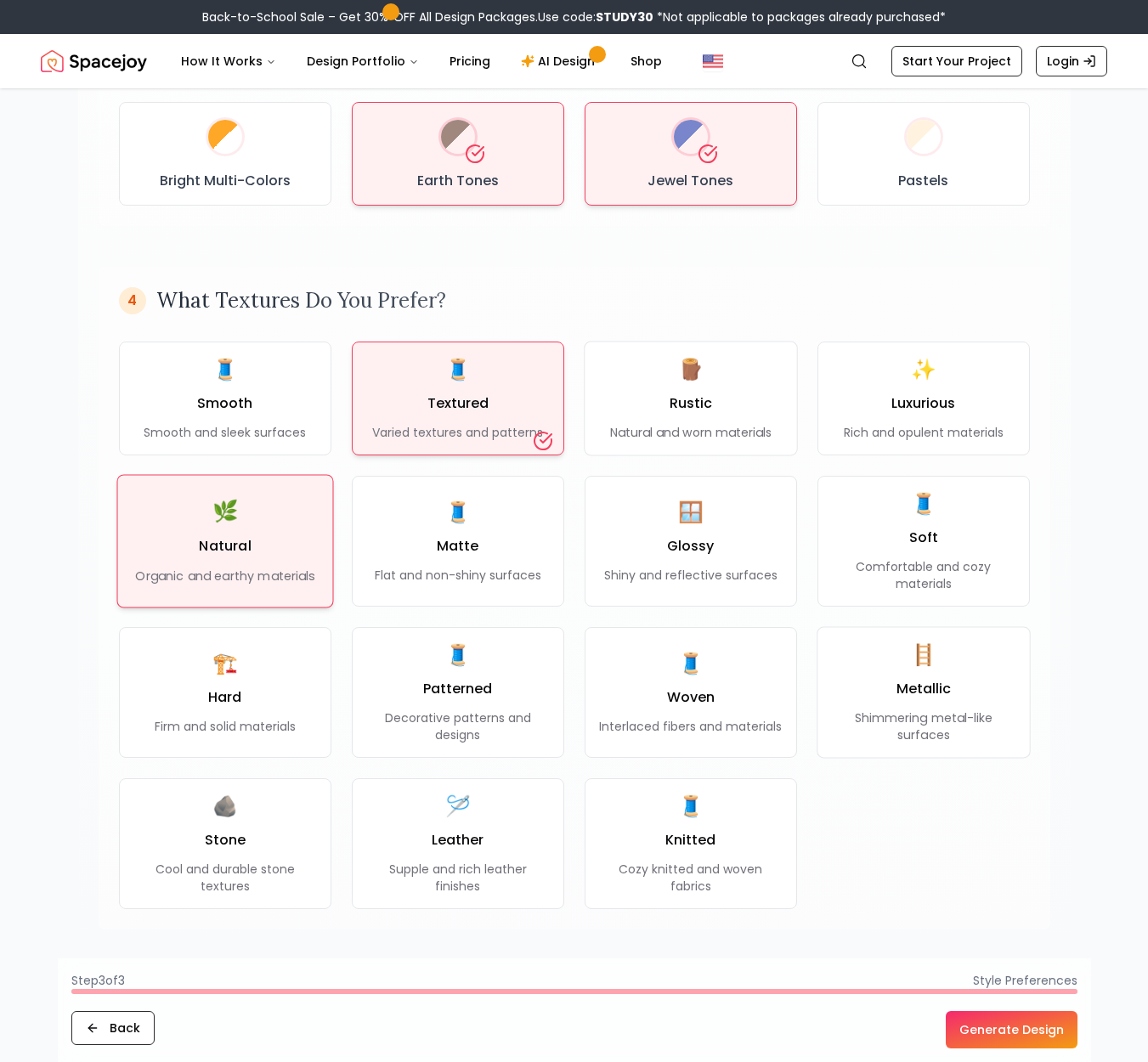
scroll to position [948, 1]
click at [260, 546] on div "🌿 Natural Organic and earthy materials" at bounding box center [225, 542] width 176 height 85
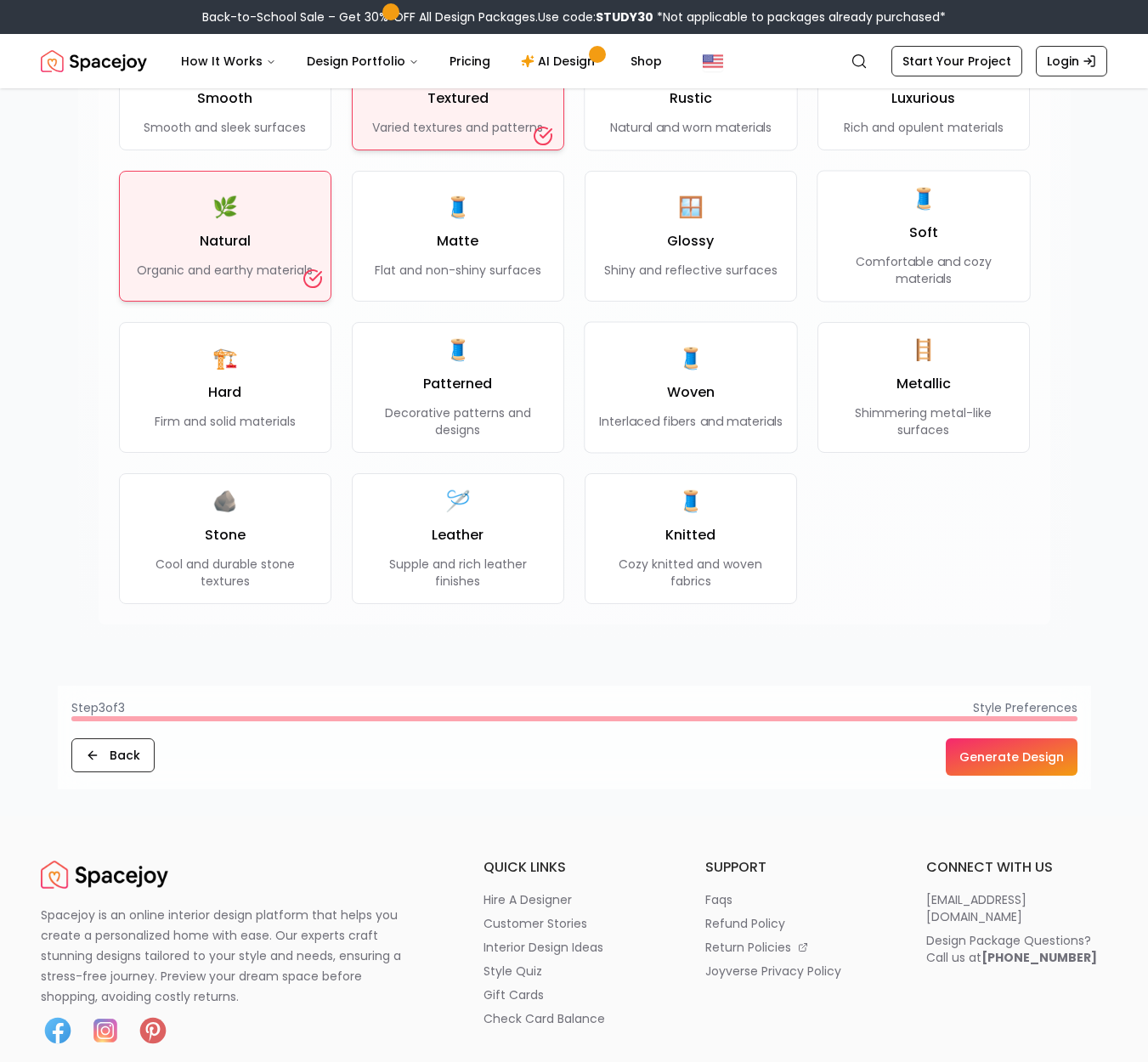
scroll to position [1256, 0]
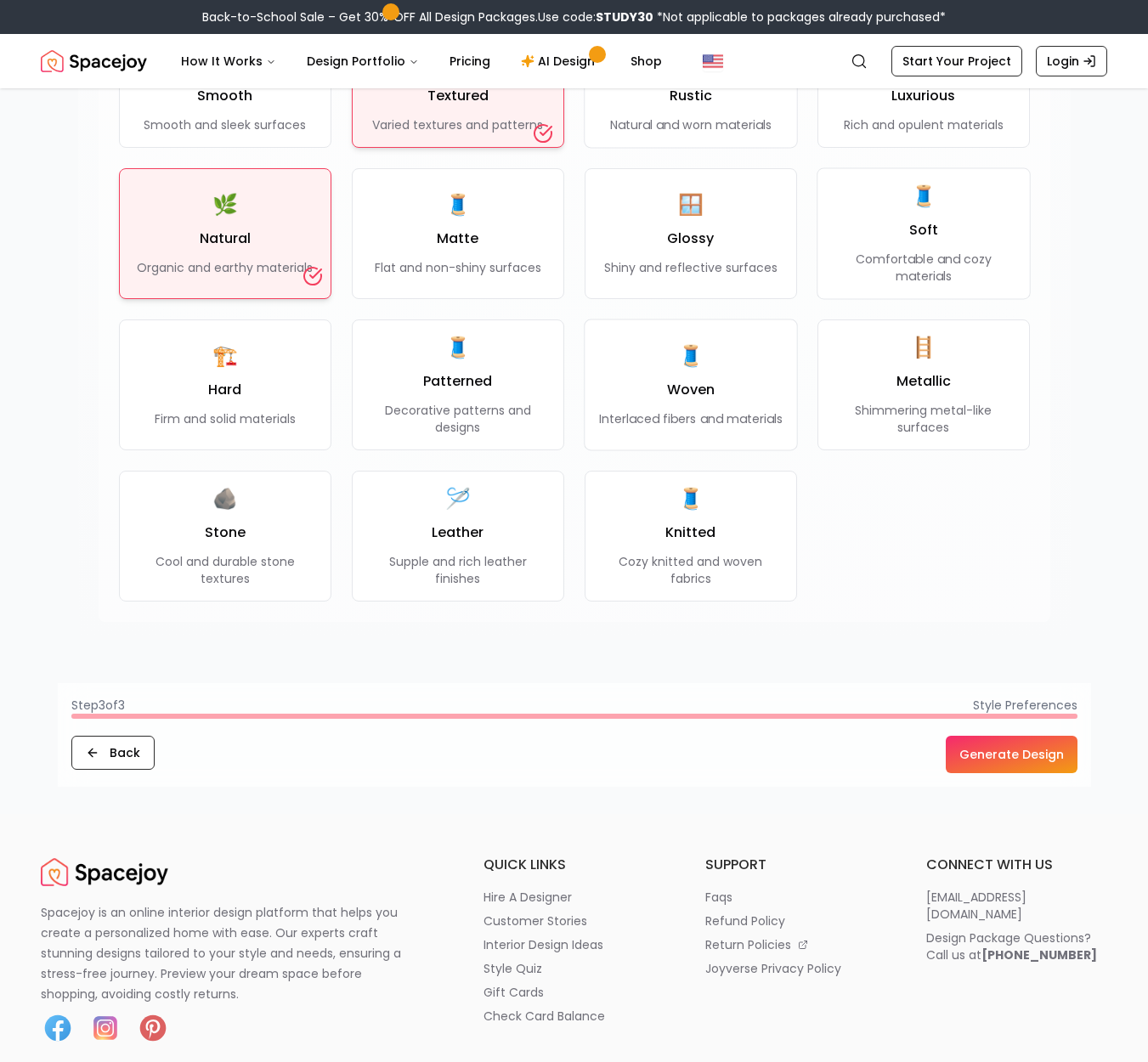
click at [987, 765] on button "Generate Design" at bounding box center [1011, 755] width 132 height 38
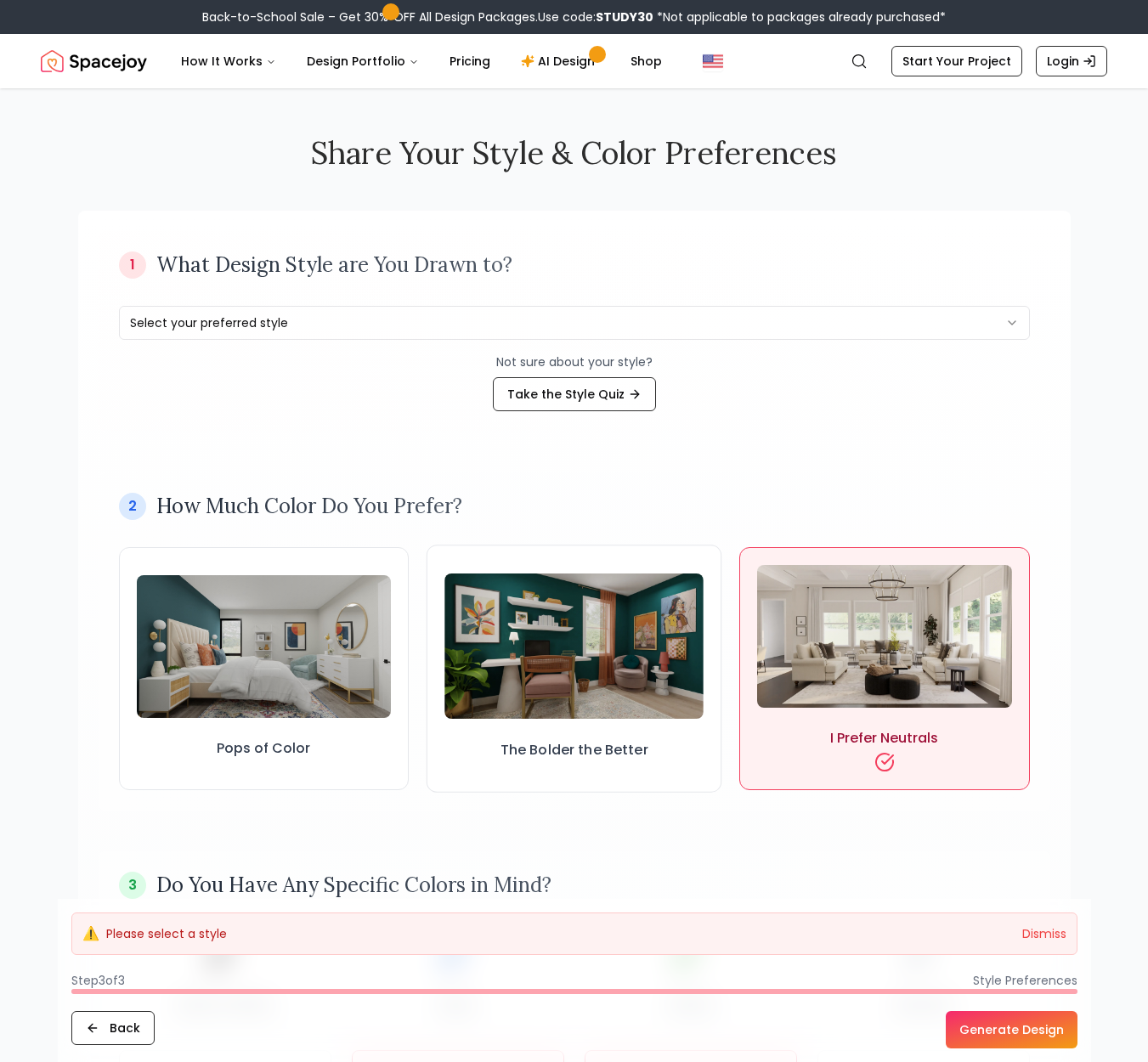
scroll to position [0, 0]
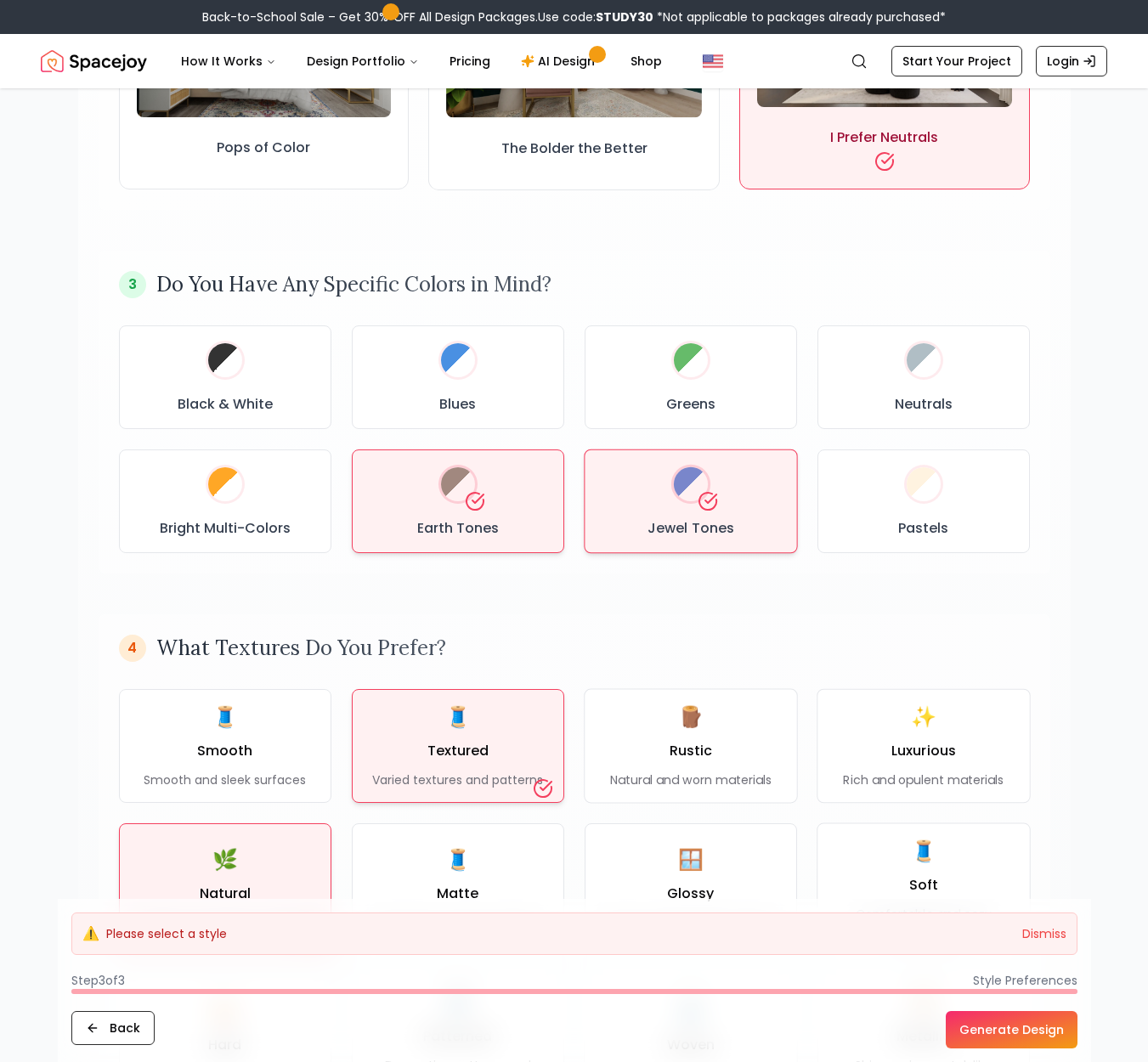
scroll to position [606, 0]
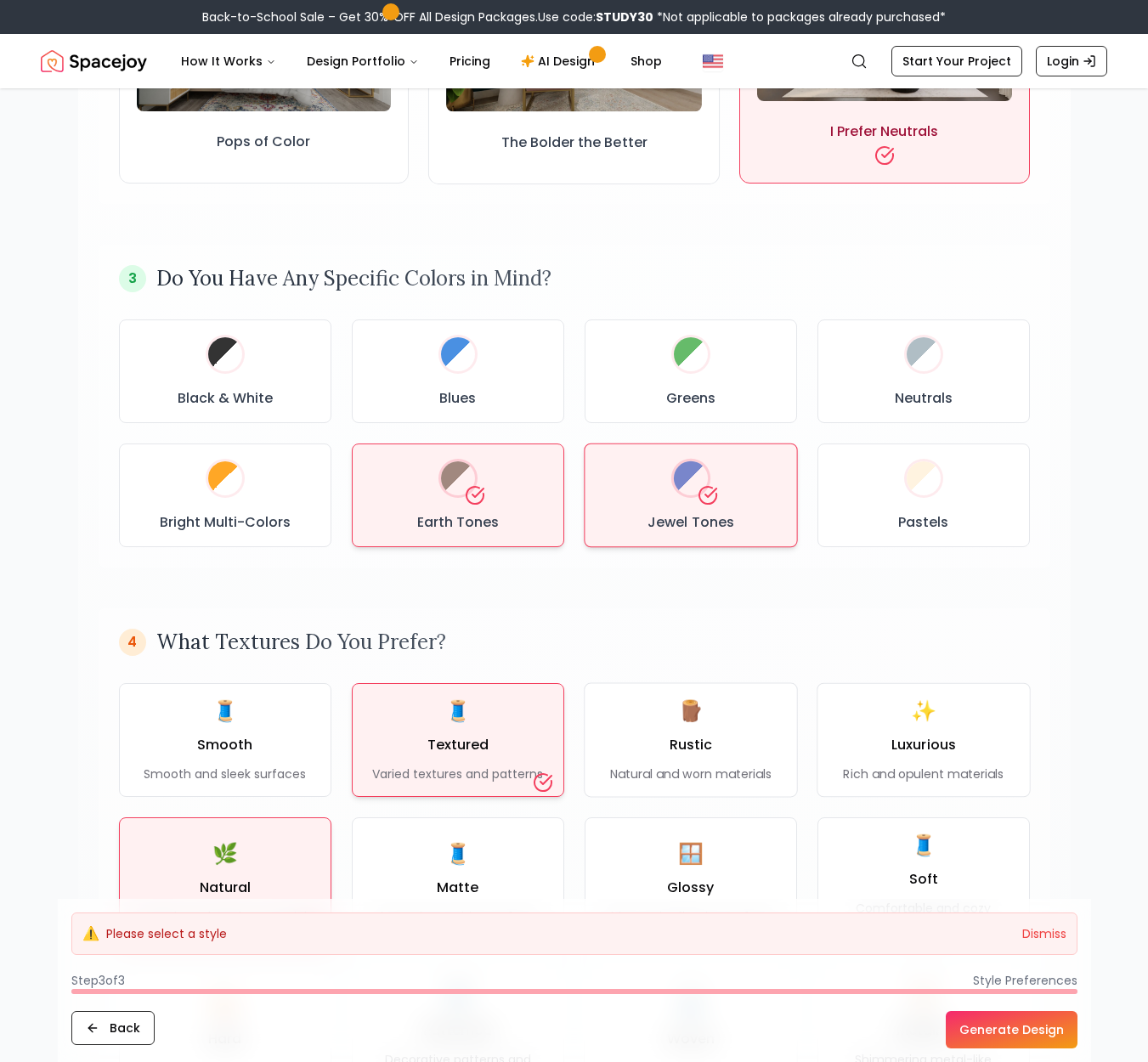
click at [1028, 1031] on button "Generate Design" at bounding box center [1011, 1029] width 132 height 38
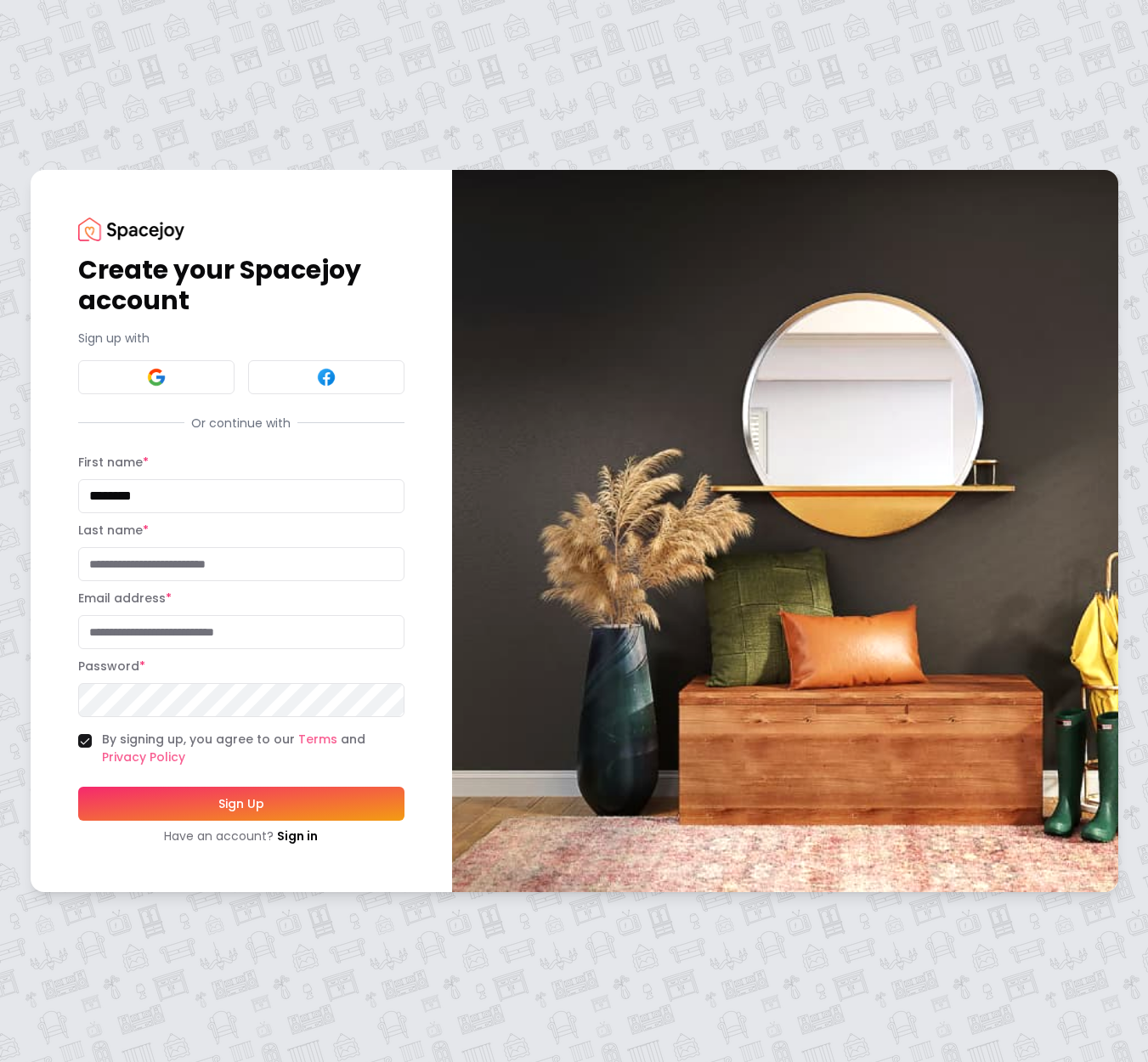
type input "********"
type input "*******"
type input "**********"
click at [47, 697] on div "**********" at bounding box center [241, 530] width 421 height 722
click at [226, 806] on button "Sign Up" at bounding box center [241, 803] width 327 height 34
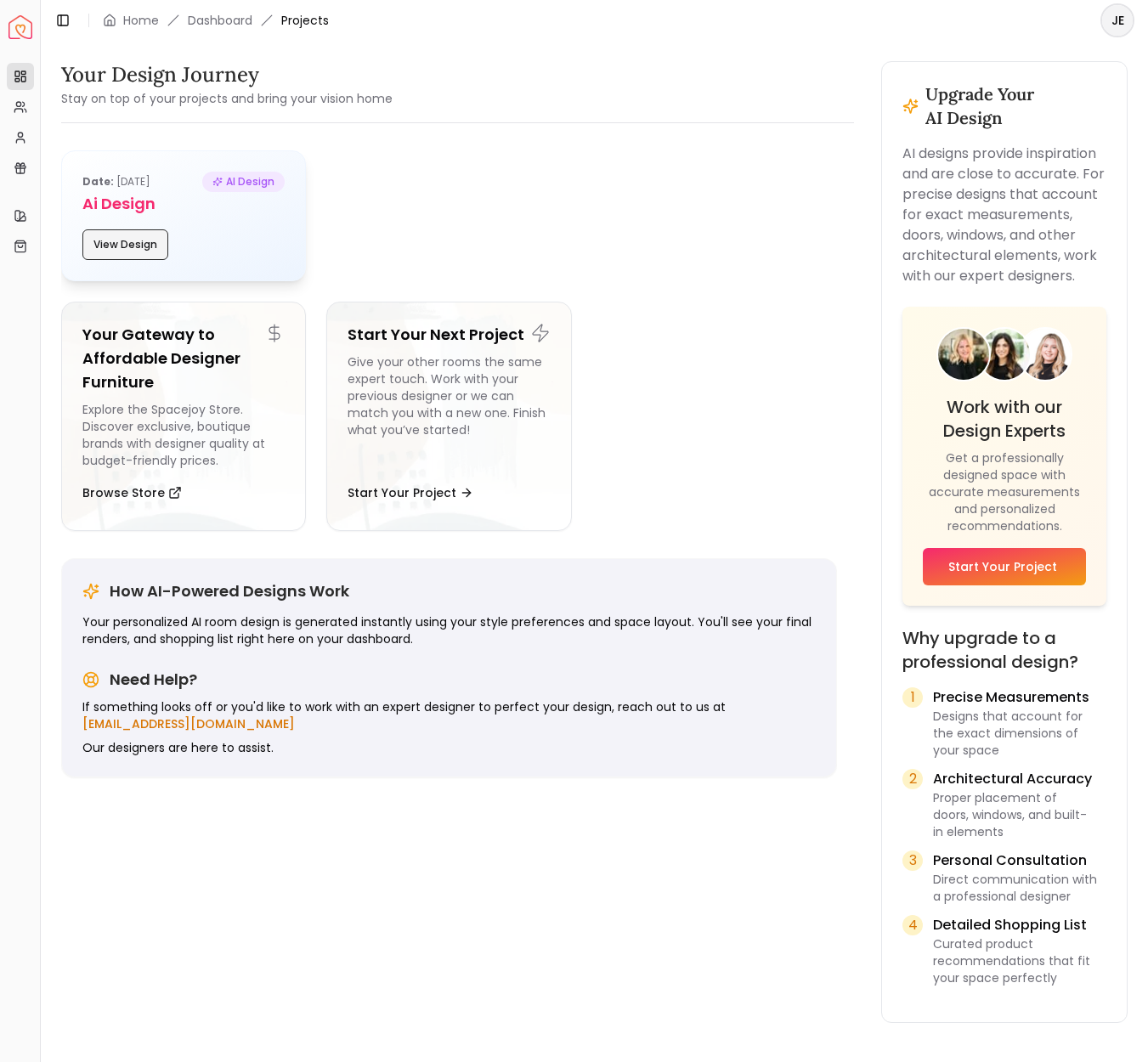
click at [130, 241] on button "View Design" at bounding box center [125, 245] width 86 height 31
